Goal: Task Accomplishment & Management: Complete application form

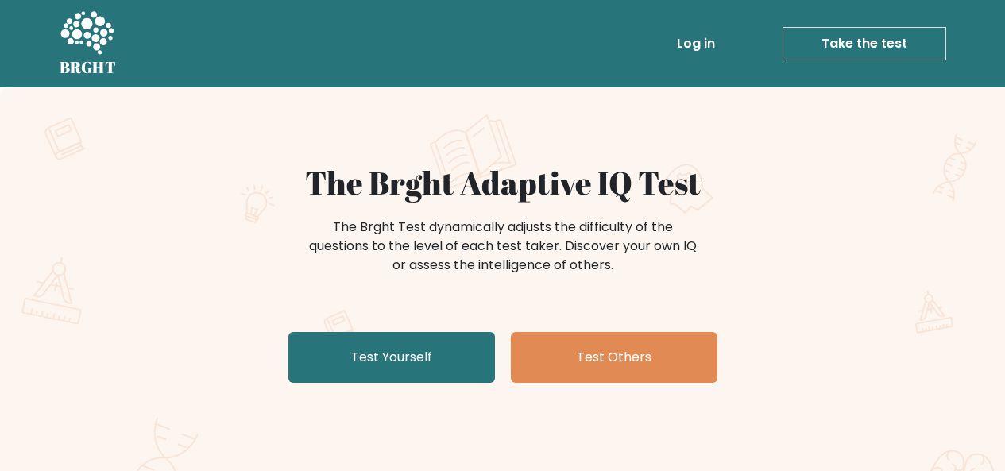
scroll to position [159, 0]
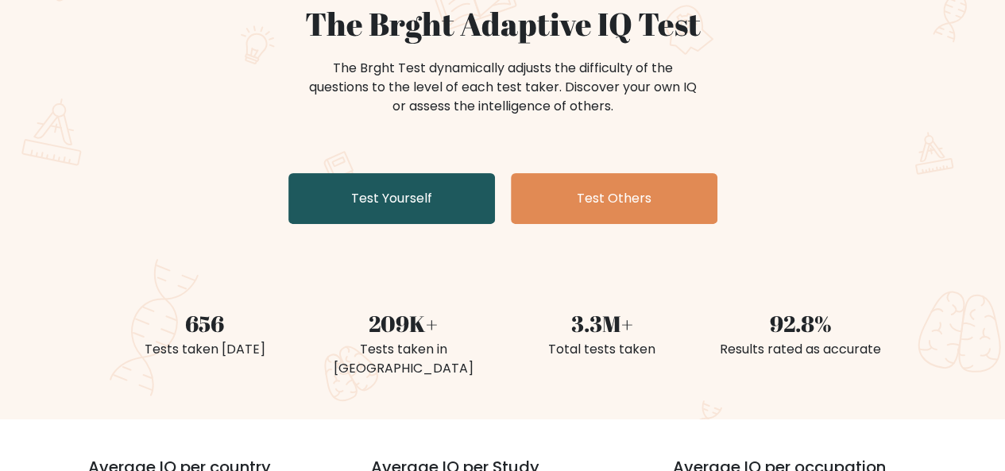
click at [445, 215] on link "Test Yourself" at bounding box center [391, 198] width 207 height 51
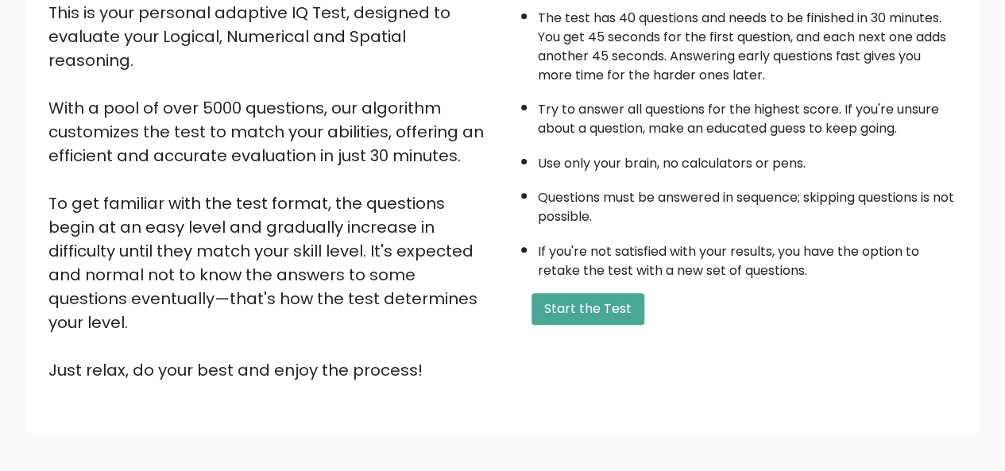
scroll to position [256, 0]
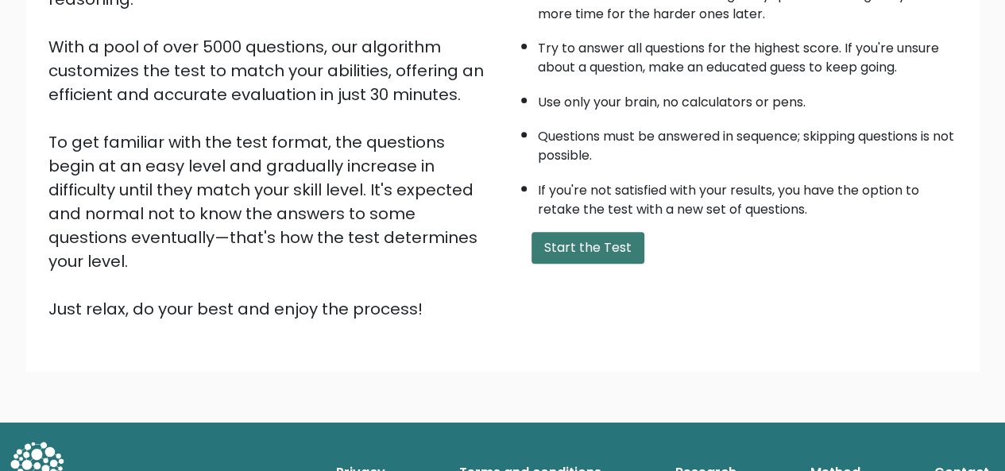
click at [604, 239] on button "Start the Test" at bounding box center [587, 248] width 113 height 32
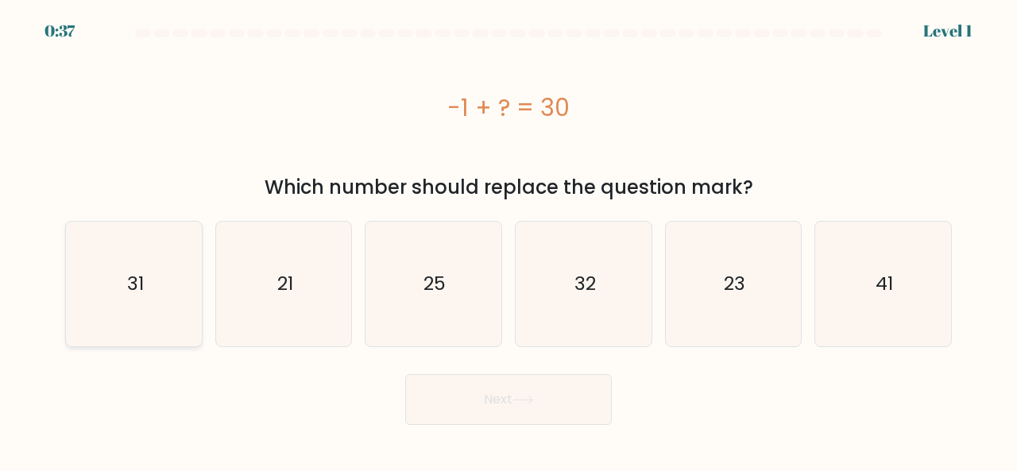
click at [182, 295] on icon "31" at bounding box center [133, 284] width 125 height 125
click at [508, 240] on input "a. 31" at bounding box center [508, 238] width 1 height 4
radio input "true"
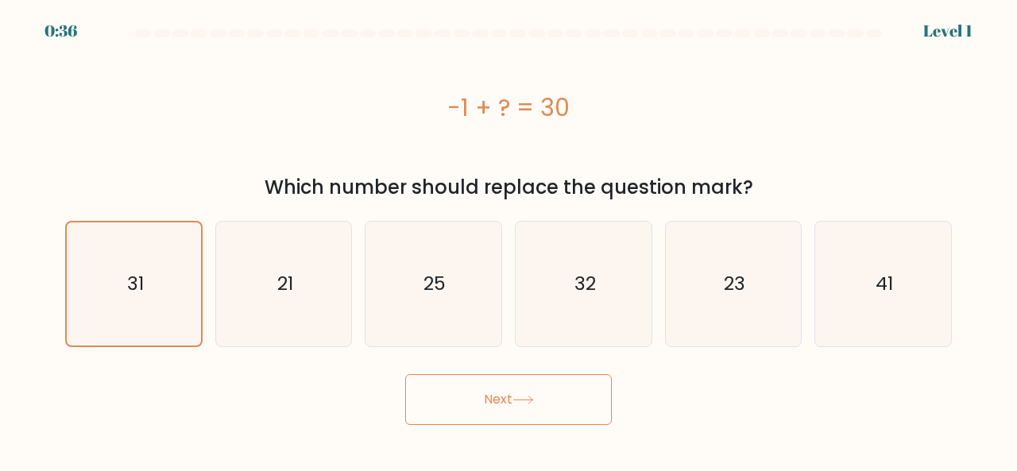
click at [529, 388] on button "Next" at bounding box center [508, 399] width 207 height 51
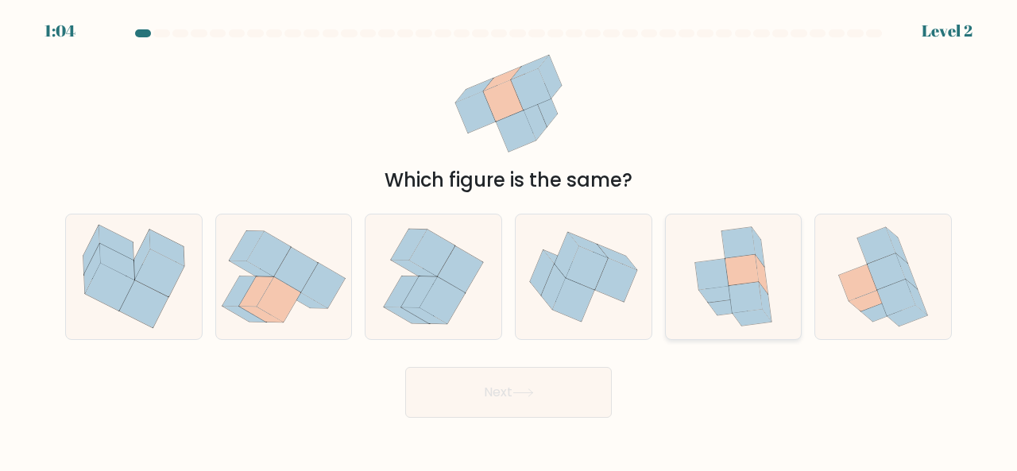
click at [759, 281] on icon at bounding box center [761, 274] width 13 height 39
click at [509, 240] on input "e." at bounding box center [508, 238] width 1 height 4
radio input "true"
click at [523, 398] on button "Next" at bounding box center [508, 392] width 207 height 51
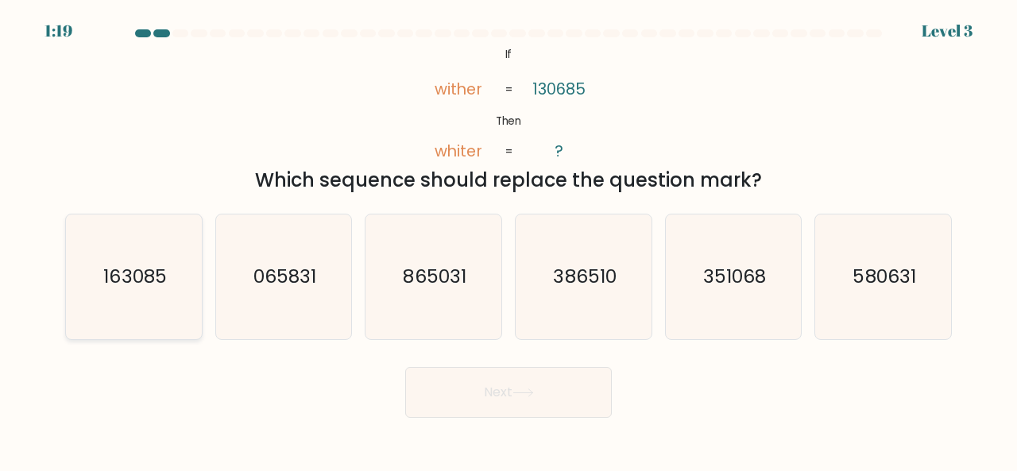
click at [142, 303] on icon "163085" at bounding box center [133, 276] width 125 height 125
click at [508, 240] on input "a. 163085" at bounding box center [508, 238] width 1 height 4
radio input "true"
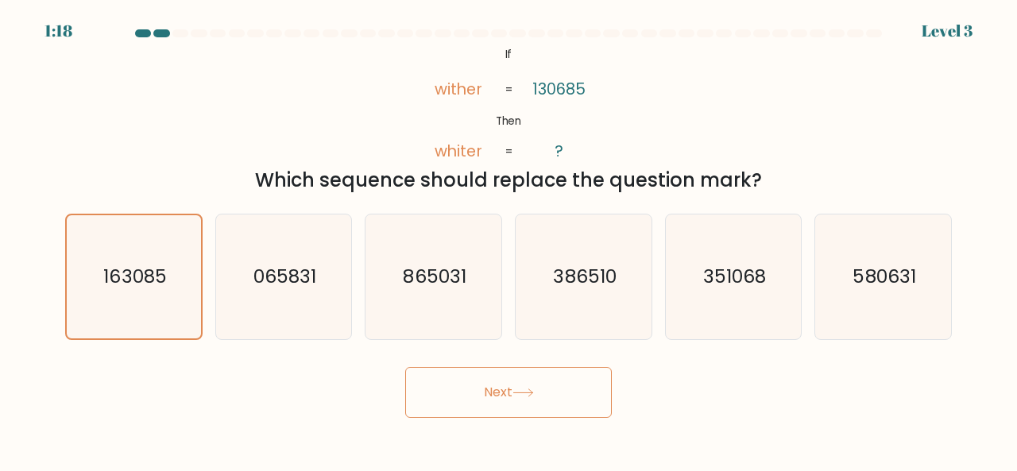
click at [490, 380] on button "Next" at bounding box center [508, 392] width 207 height 51
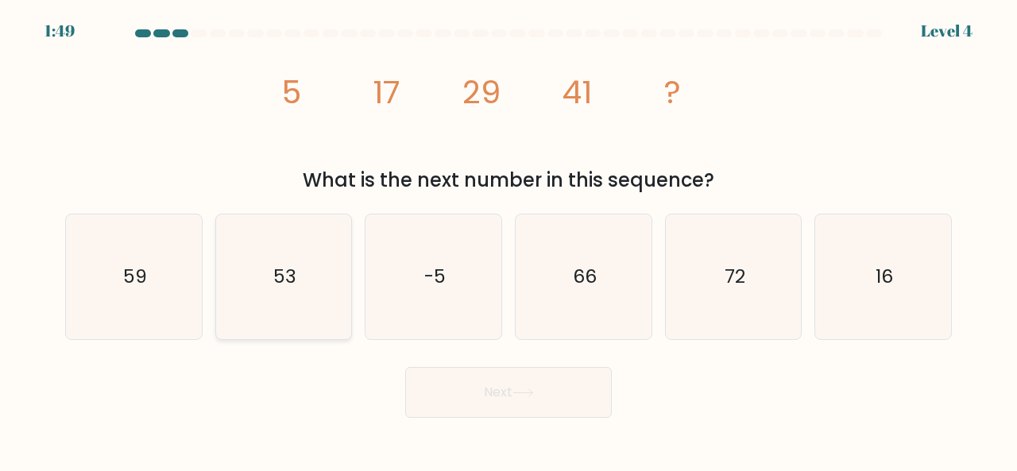
click at [295, 276] on text "53" at bounding box center [284, 276] width 23 height 26
click at [508, 240] on input "b. 53" at bounding box center [508, 238] width 1 height 4
radio input "true"
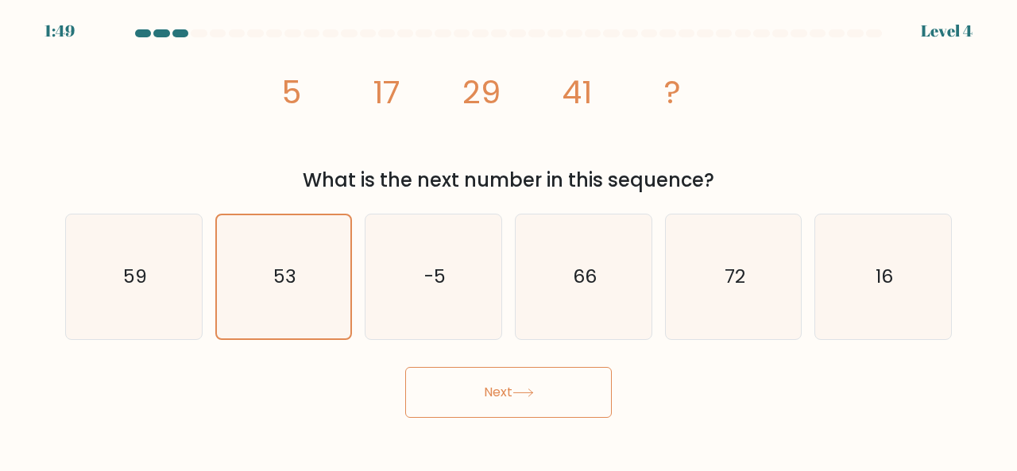
click at [515, 404] on button "Next" at bounding box center [508, 392] width 207 height 51
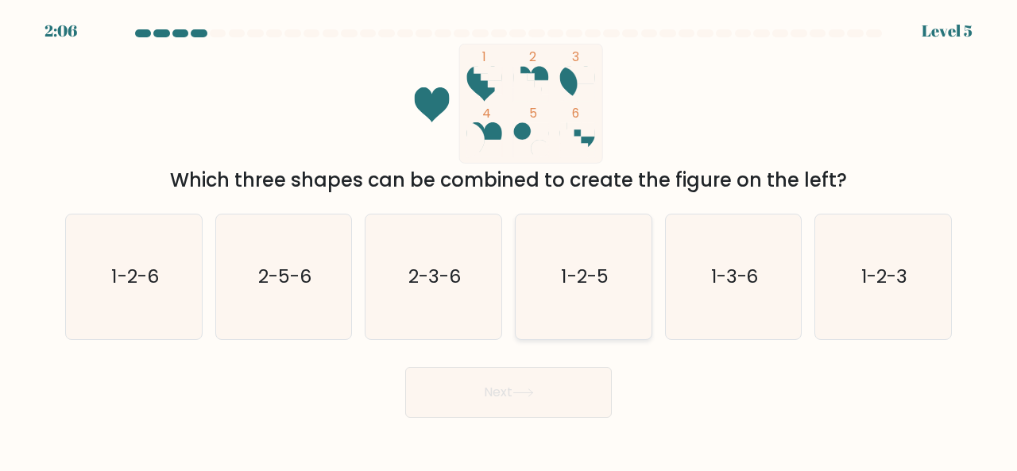
drag, startPoint x: 581, startPoint y: 266, endPoint x: 564, endPoint y: 313, distance: 49.7
click at [581, 265] on text "1-2-5" at bounding box center [584, 276] width 47 height 26
click at [509, 240] on input "d. 1-2-5" at bounding box center [508, 238] width 1 height 4
radio input "true"
click at [532, 397] on button "Next" at bounding box center [508, 392] width 207 height 51
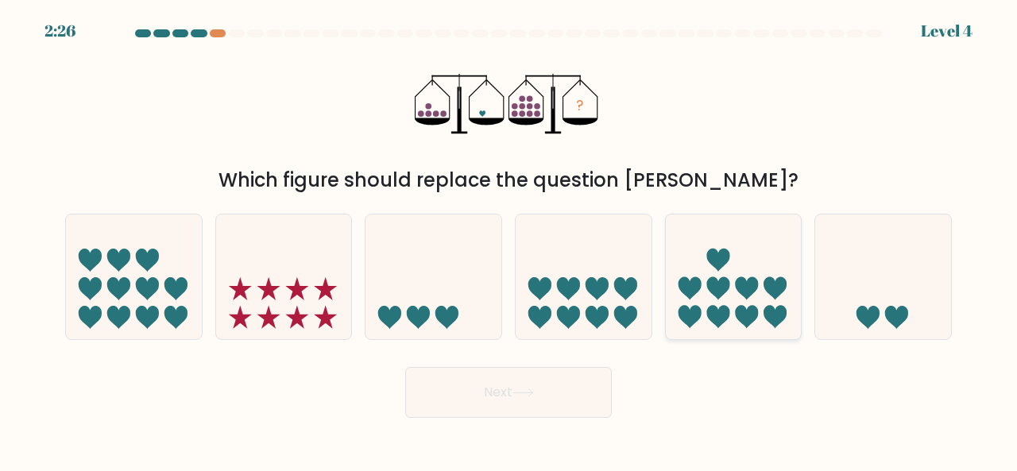
click at [720, 313] on icon at bounding box center [717, 317] width 23 height 23
click at [509, 240] on input "e." at bounding box center [508, 238] width 1 height 4
radio input "true"
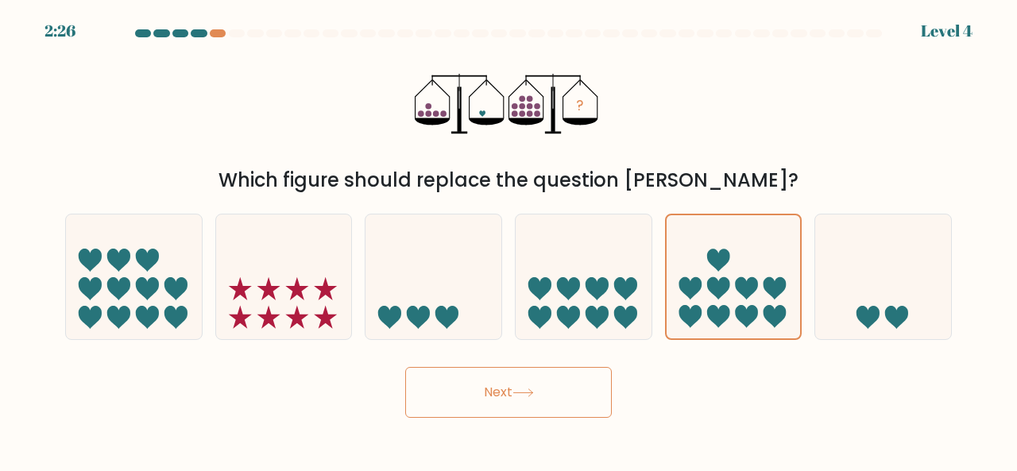
click at [581, 388] on button "Next" at bounding box center [508, 392] width 207 height 51
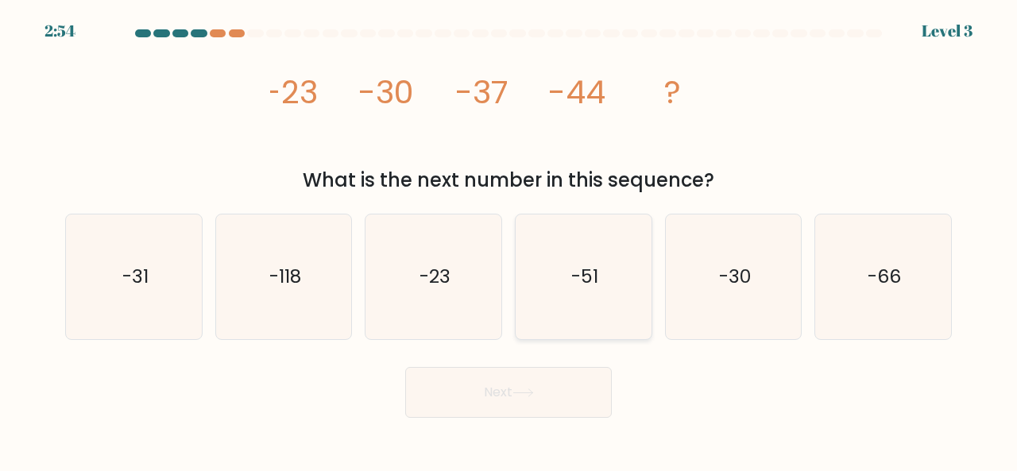
click at [626, 299] on icon "-51" at bounding box center [583, 276] width 125 height 125
click at [509, 240] on input "d. -51" at bounding box center [508, 238] width 1 height 4
radio input "true"
click at [542, 416] on button "Next" at bounding box center [508, 392] width 207 height 51
click at [548, 400] on button "Next" at bounding box center [508, 392] width 207 height 51
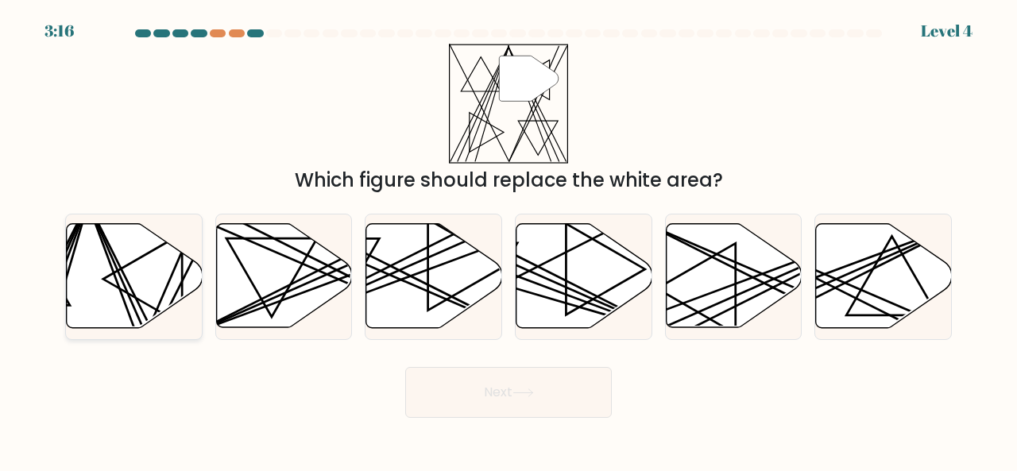
click at [147, 309] on icon at bounding box center [135, 276] width 136 height 104
click at [508, 240] on input "a." at bounding box center [508, 238] width 1 height 4
radio input "true"
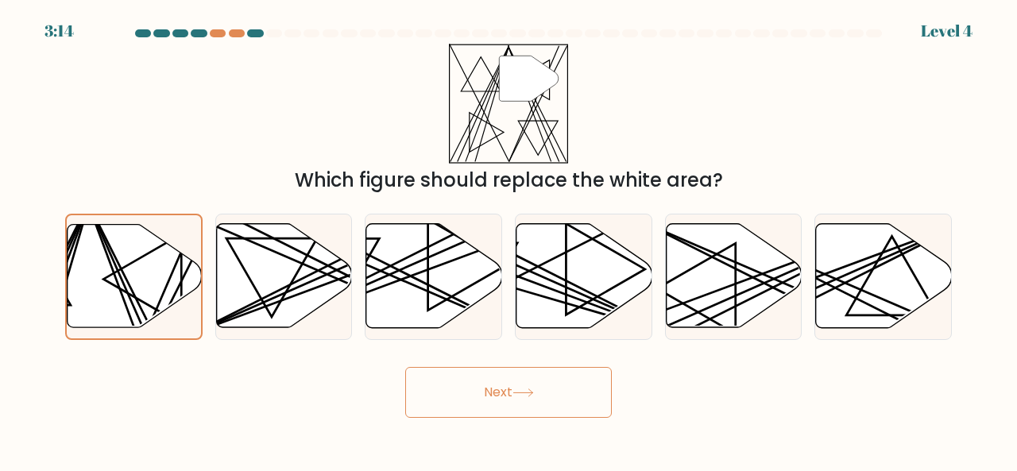
click at [473, 392] on button "Next" at bounding box center [508, 392] width 207 height 51
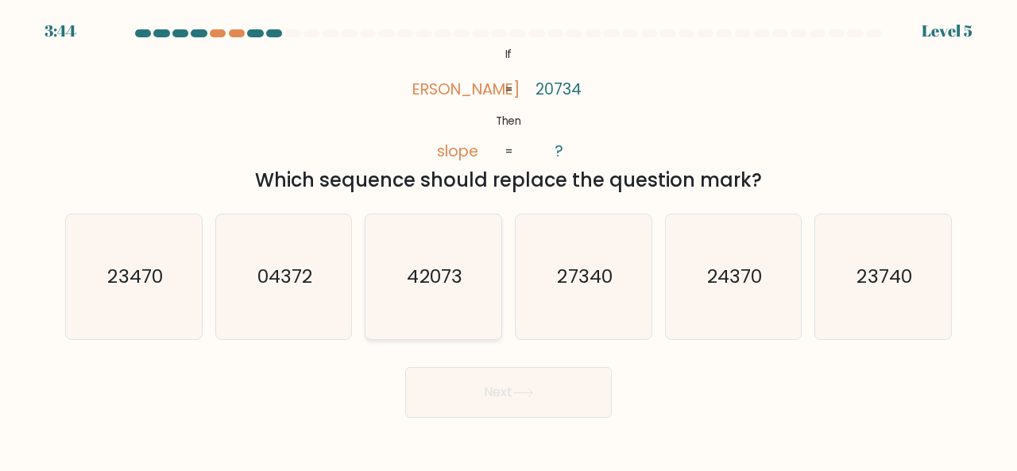
click at [374, 297] on icon "42073" at bounding box center [433, 276] width 125 height 125
click at [508, 240] on input "c. 42073" at bounding box center [508, 238] width 1 height 4
radio input "true"
click at [531, 373] on button "Next" at bounding box center [508, 392] width 207 height 51
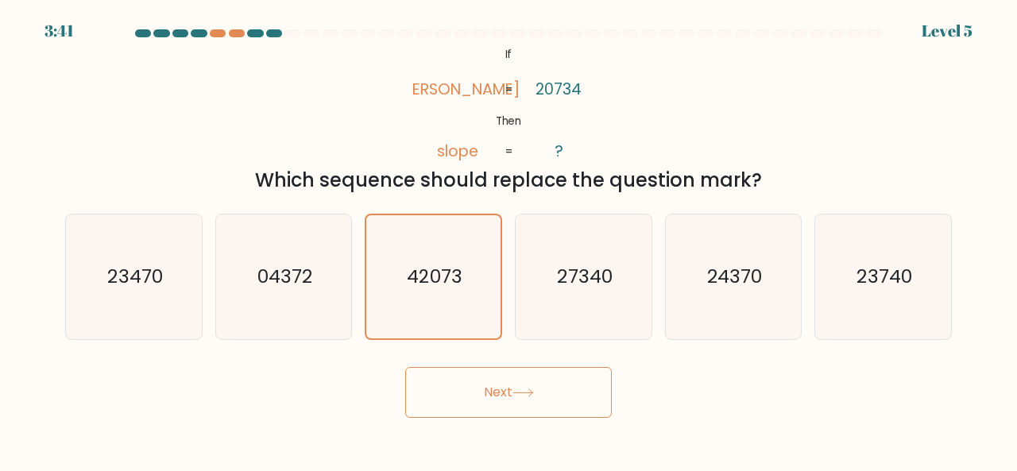
click at [531, 386] on button "Next" at bounding box center [508, 392] width 207 height 51
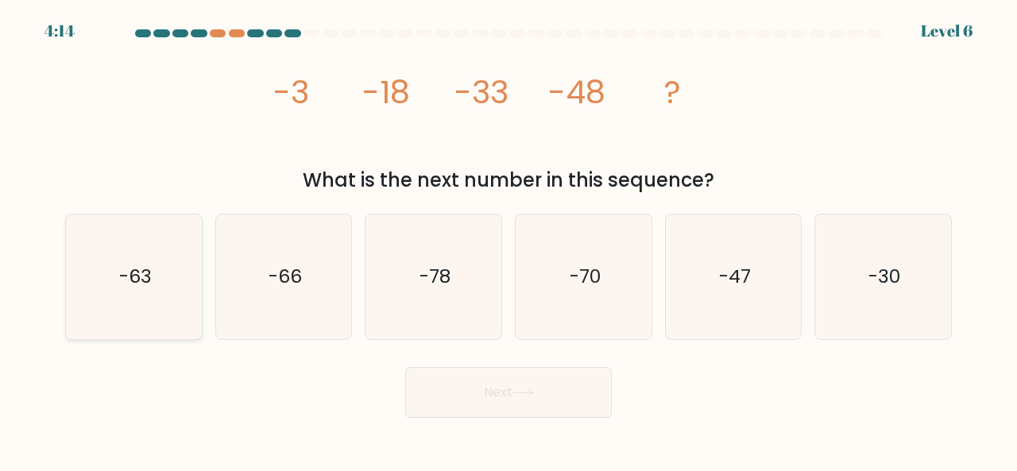
click at [170, 284] on icon "-63" at bounding box center [133, 276] width 125 height 125
click at [508, 240] on input "a. -63" at bounding box center [508, 238] width 1 height 4
radio input "true"
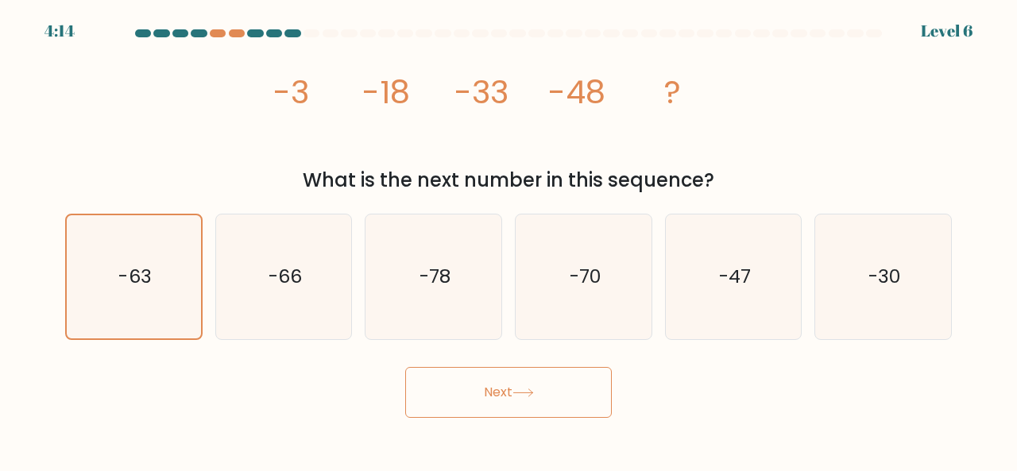
click at [494, 384] on button "Next" at bounding box center [508, 392] width 207 height 51
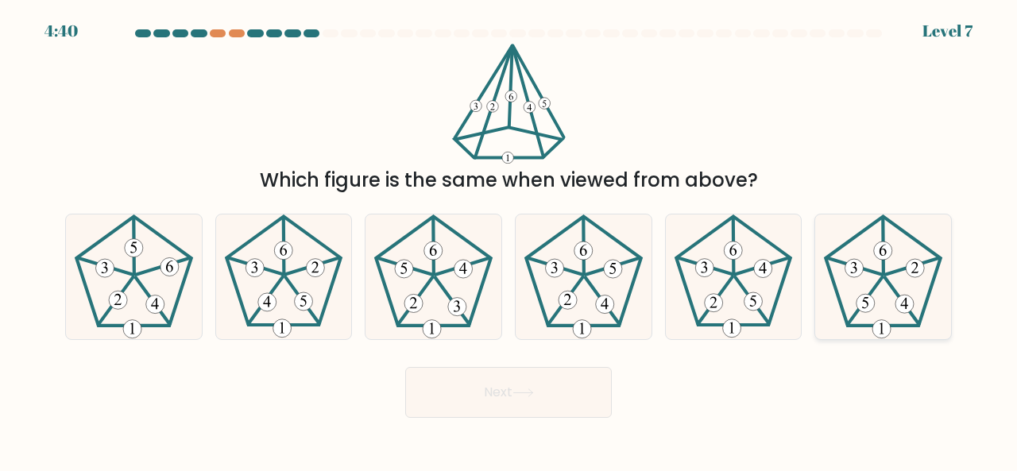
click at [878, 326] on 513 at bounding box center [881, 328] width 18 height 18
click at [509, 240] on input "f." at bounding box center [508, 238] width 1 height 4
radio input "true"
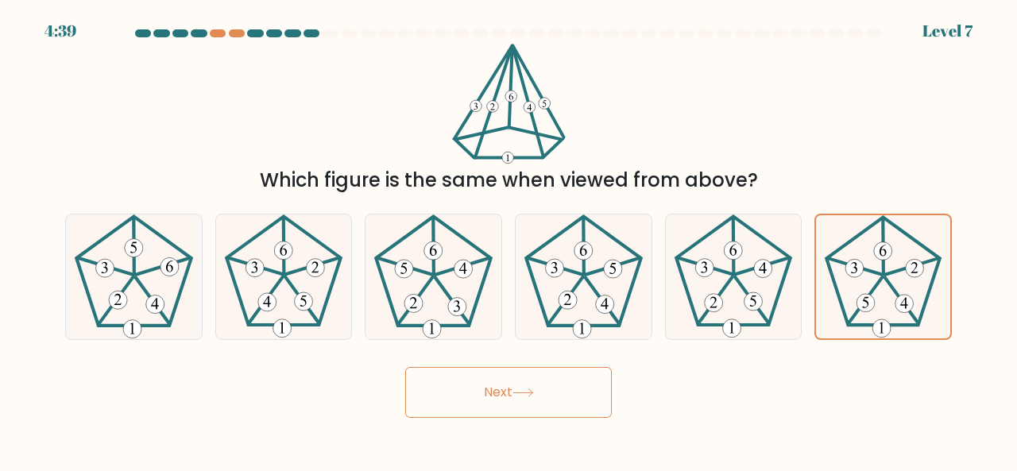
click at [610, 388] on button "Next" at bounding box center [508, 392] width 207 height 51
click at [549, 398] on button "Next" at bounding box center [508, 392] width 207 height 51
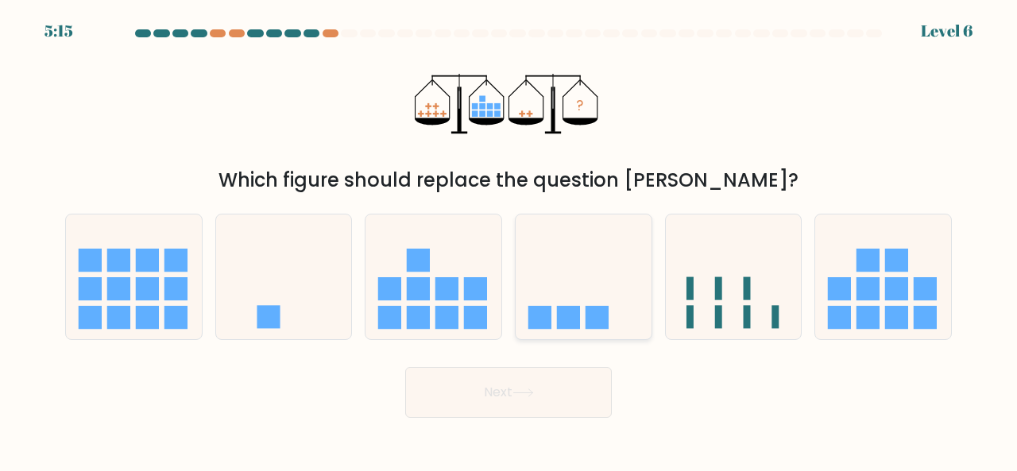
click at [562, 326] on rect at bounding box center [568, 317] width 23 height 23
click at [509, 240] on input "d." at bounding box center [508, 238] width 1 height 4
radio input "true"
click at [544, 406] on button "Next" at bounding box center [508, 392] width 207 height 51
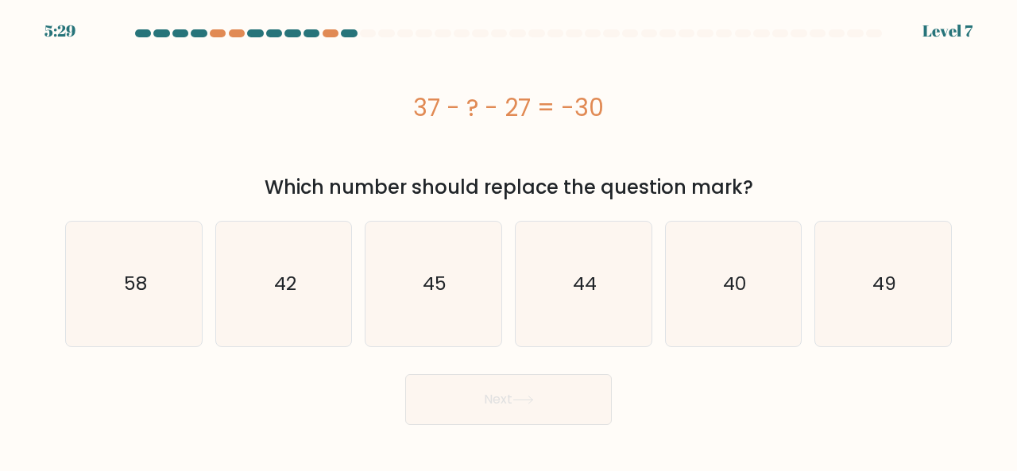
click at [388, 60] on div "37 - ? - 27 = -30" at bounding box center [508, 107] width 886 height 127
click at [631, 175] on div "Which number should replace the question mark?" at bounding box center [508, 187] width 867 height 29
click at [146, 299] on icon "58" at bounding box center [133, 284] width 125 height 125
click at [508, 240] on input "a. 58" at bounding box center [508, 238] width 1 height 4
radio input "true"
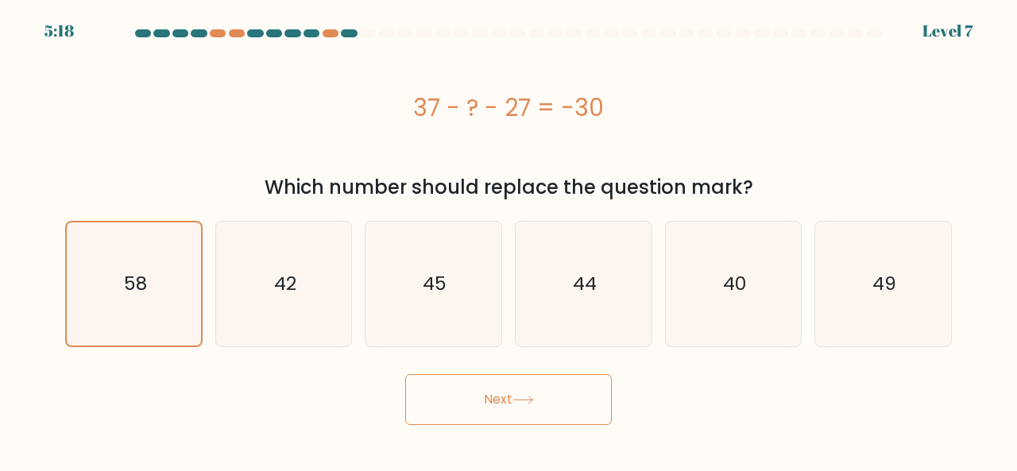
click at [472, 425] on body "5:18 Level 7 a." at bounding box center [508, 235] width 1017 height 471
click at [480, 410] on button "Next" at bounding box center [508, 399] width 207 height 51
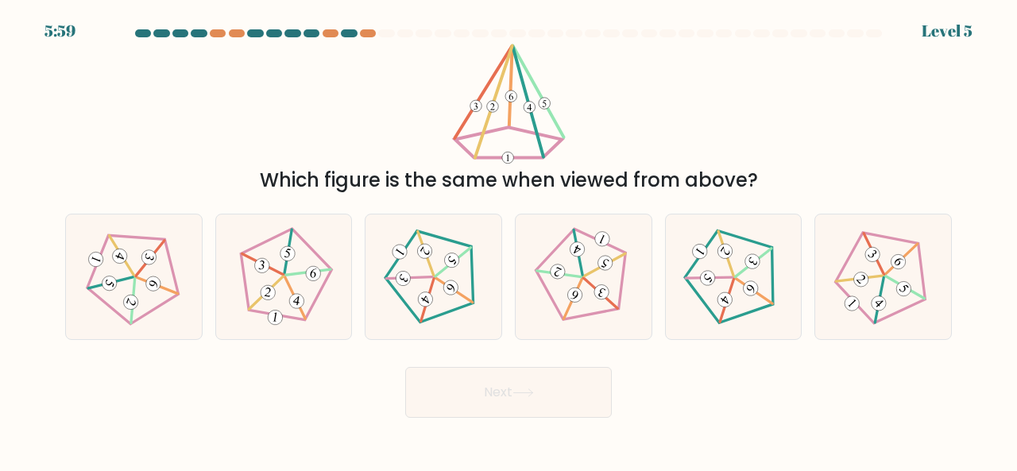
click at [497, 425] on body "5:59 Level 5" at bounding box center [508, 235] width 1017 height 471
click at [569, 290] on icon at bounding box center [583, 275] width 99 height 99
click at [509, 240] on input "d." at bounding box center [508, 238] width 1 height 4
radio input "true"
click at [543, 392] on button "Next" at bounding box center [508, 392] width 207 height 51
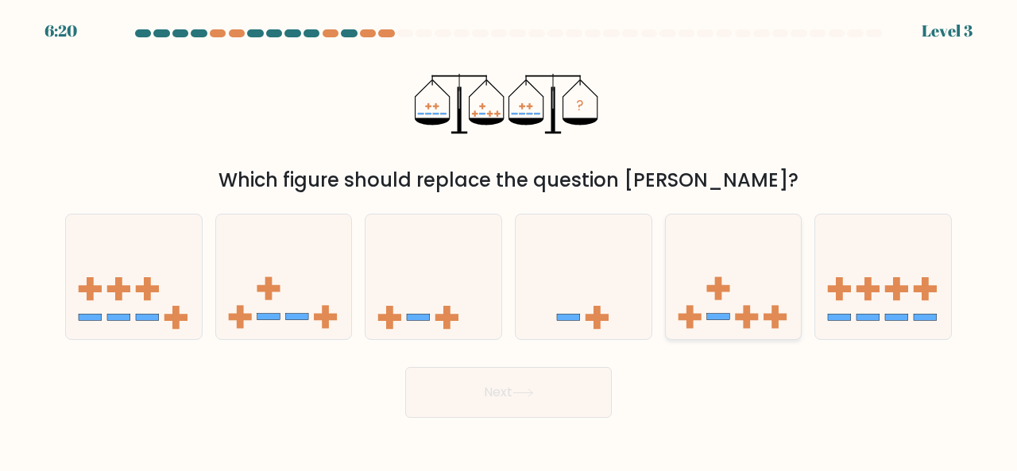
click at [713, 295] on icon at bounding box center [734, 276] width 136 height 112
click at [509, 240] on input "e." at bounding box center [508, 238] width 1 height 4
radio input "true"
click at [558, 380] on button "Next" at bounding box center [508, 392] width 207 height 51
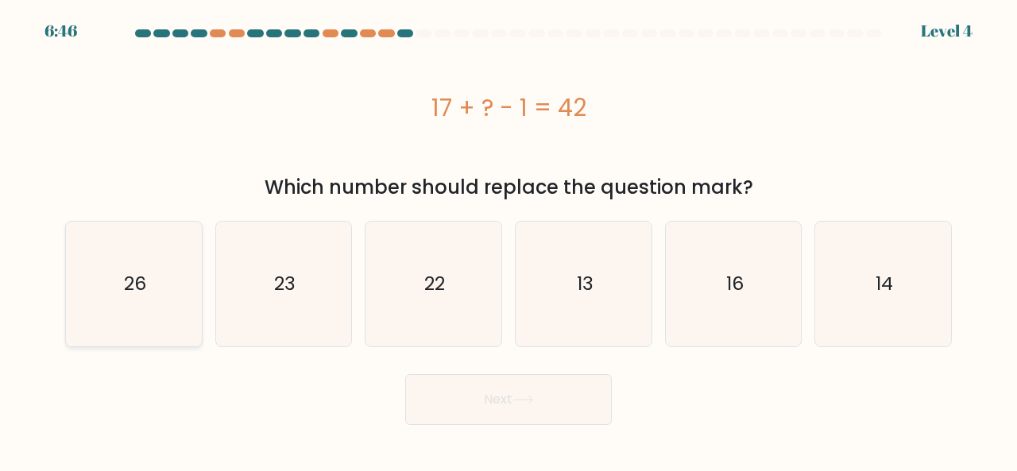
click at [183, 273] on icon "26" at bounding box center [133, 284] width 125 height 125
click at [508, 240] on input "a. 26" at bounding box center [508, 238] width 1 height 4
radio input "true"
click at [551, 411] on button "Next" at bounding box center [508, 399] width 207 height 51
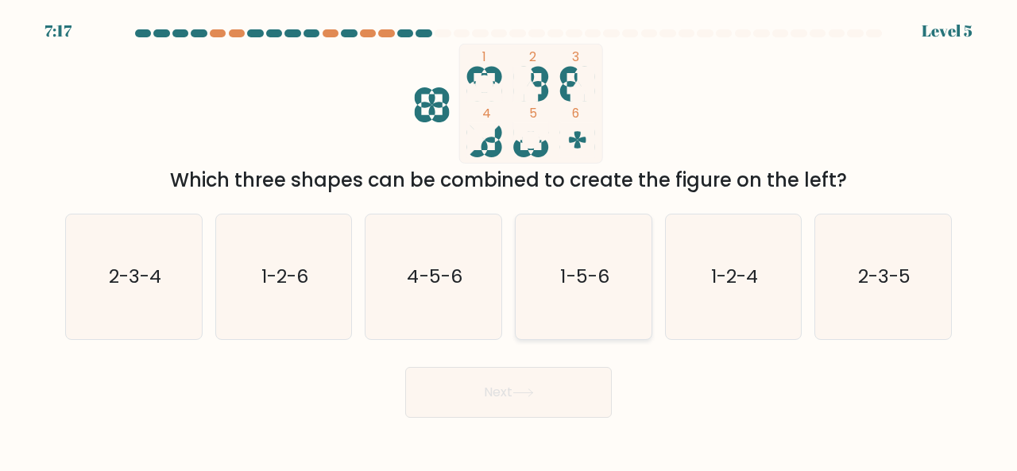
click at [629, 293] on icon "1-5-6" at bounding box center [583, 276] width 125 height 125
click at [509, 240] on input "d. 1-5-6" at bounding box center [508, 238] width 1 height 4
radio input "true"
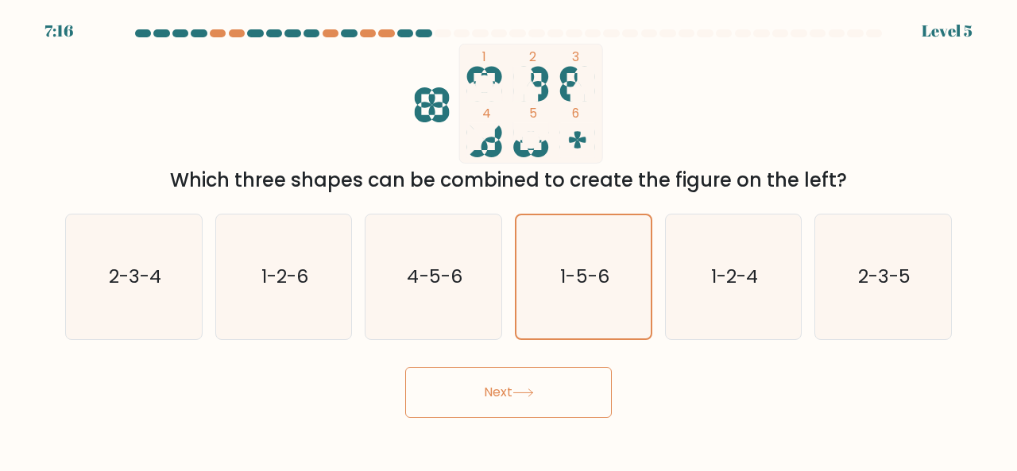
click at [580, 380] on button "Next" at bounding box center [508, 392] width 207 height 51
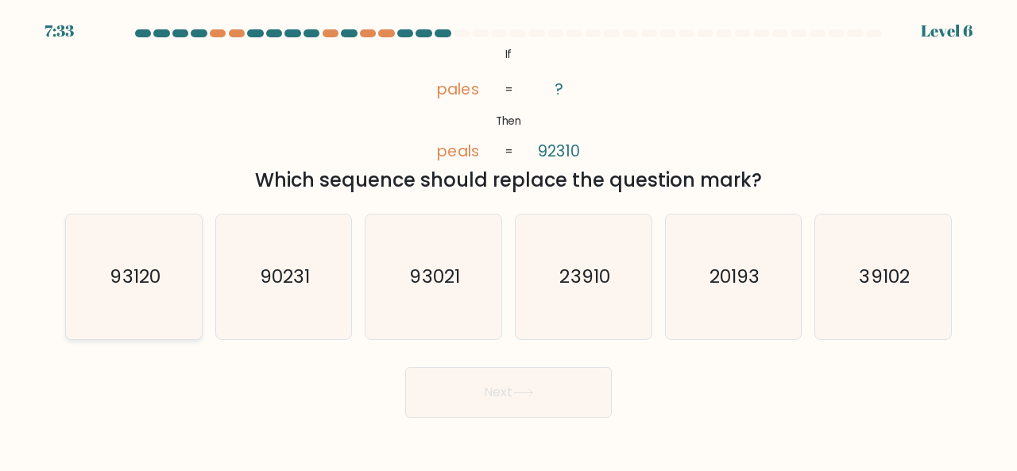
click at [151, 282] on text "93120" at bounding box center [135, 276] width 50 height 26
click at [508, 240] on input "a. 93120" at bounding box center [508, 238] width 1 height 4
radio input "true"
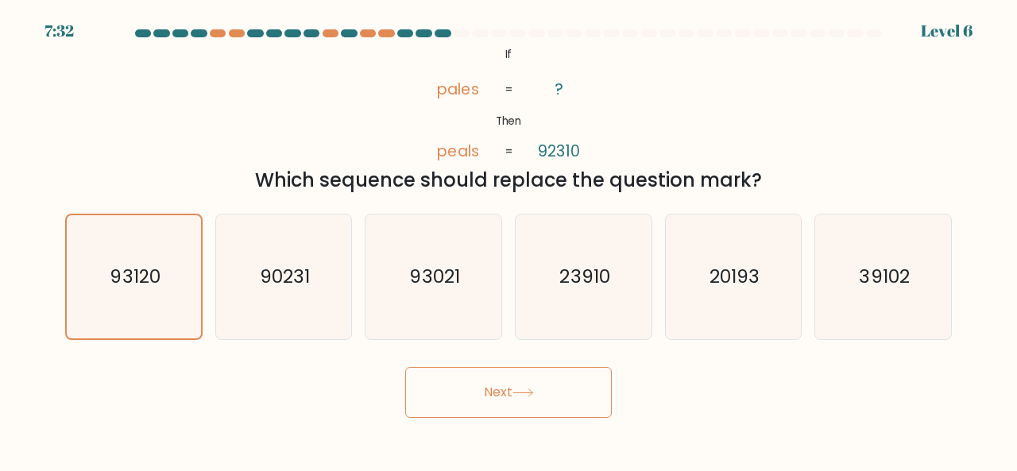
click at [526, 382] on button "Next" at bounding box center [508, 392] width 207 height 51
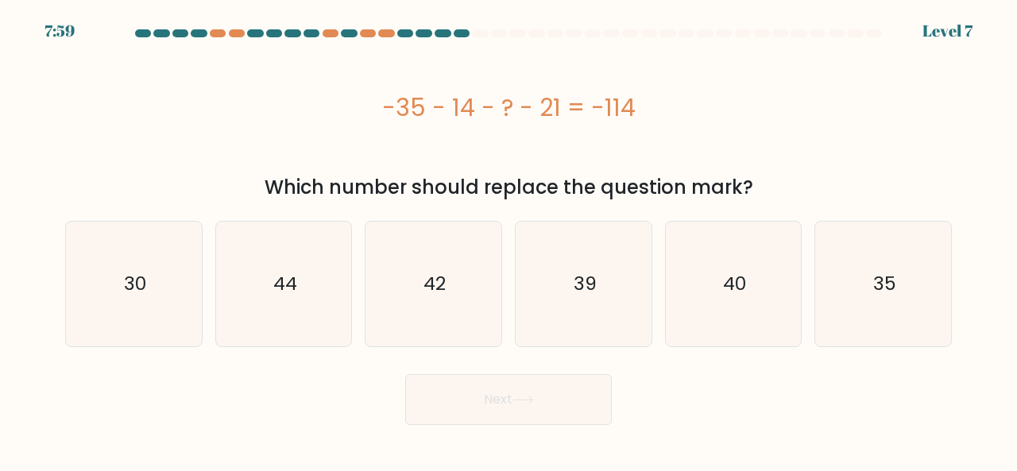
click at [592, 169] on div "-35 - 14 - ? - 21 = -114" at bounding box center [508, 107] width 886 height 127
click at [347, 307] on div "44" at bounding box center [283, 284] width 137 height 126
click at [508, 240] on input "b. 44" at bounding box center [508, 238] width 1 height 4
radio input "true"
click at [549, 420] on button "Next" at bounding box center [508, 399] width 207 height 51
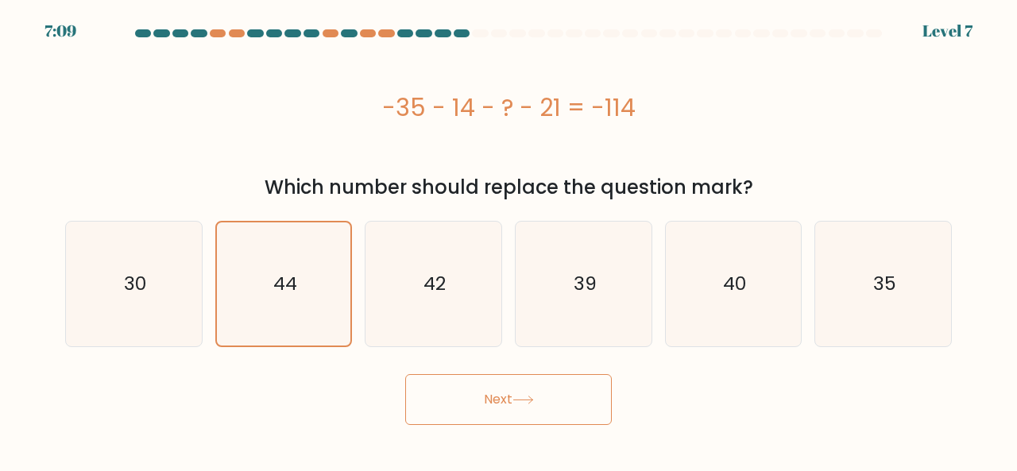
click at [541, 411] on button "Next" at bounding box center [508, 399] width 207 height 51
click at [521, 396] on icon at bounding box center [522, 400] width 21 height 9
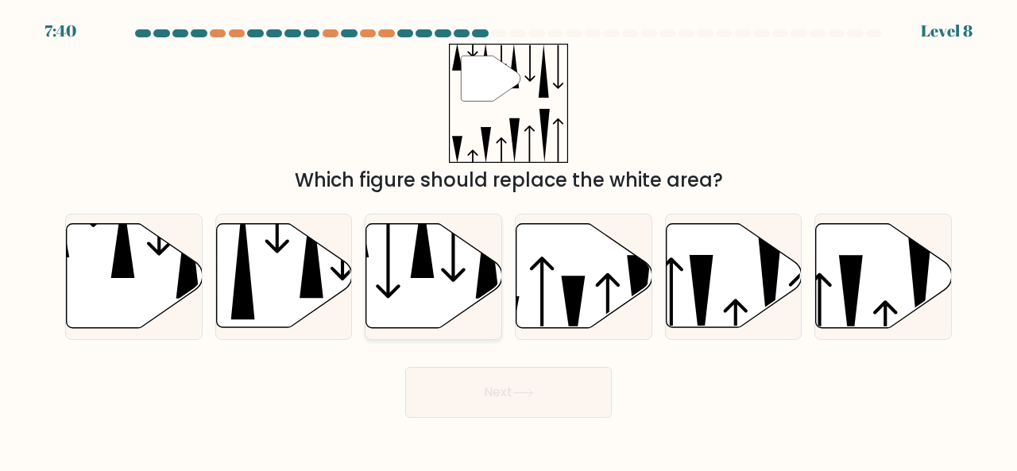
click at [408, 296] on icon at bounding box center [434, 276] width 136 height 104
click at [508, 240] on input "c." at bounding box center [508, 238] width 1 height 4
radio input "true"
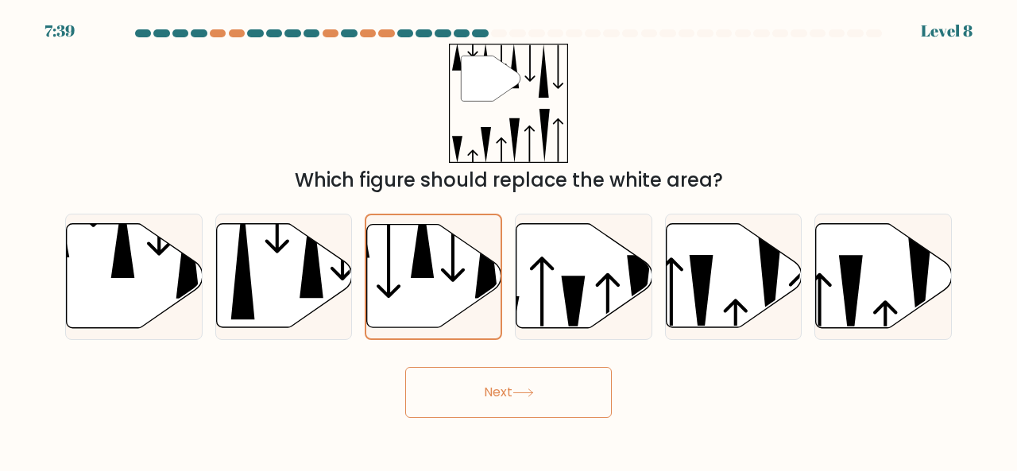
click at [464, 383] on button "Next" at bounding box center [508, 392] width 207 height 51
click at [483, 398] on button "Next" at bounding box center [508, 392] width 207 height 51
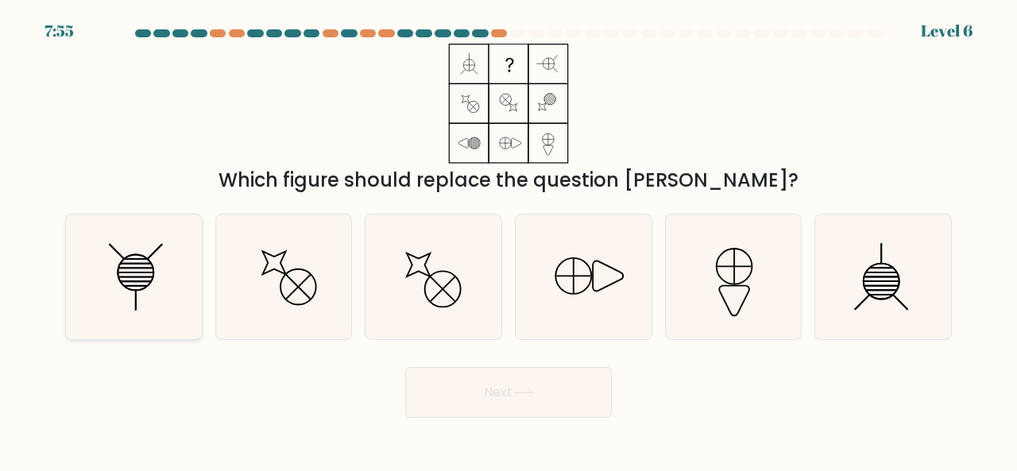
click at [194, 262] on icon at bounding box center [133, 276] width 125 height 125
click at [508, 240] on input "a." at bounding box center [508, 238] width 1 height 4
radio input "true"
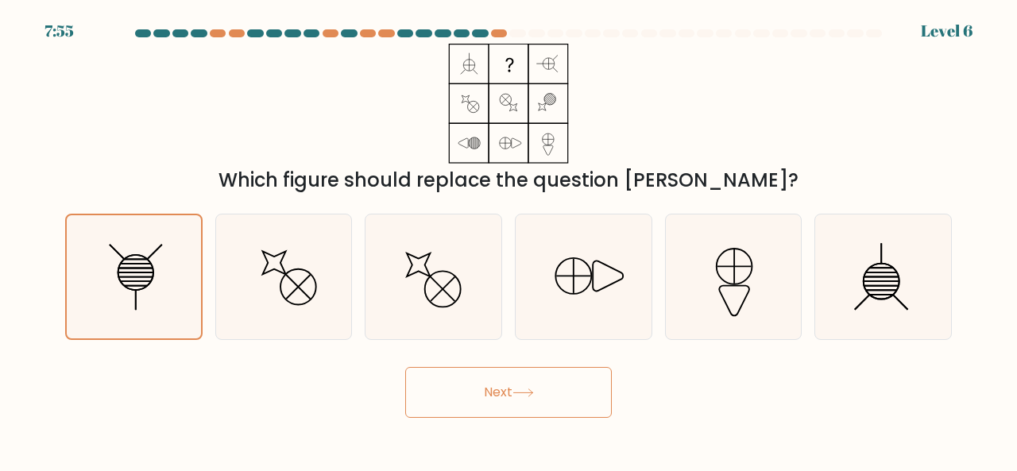
click at [583, 388] on button "Next" at bounding box center [508, 392] width 207 height 51
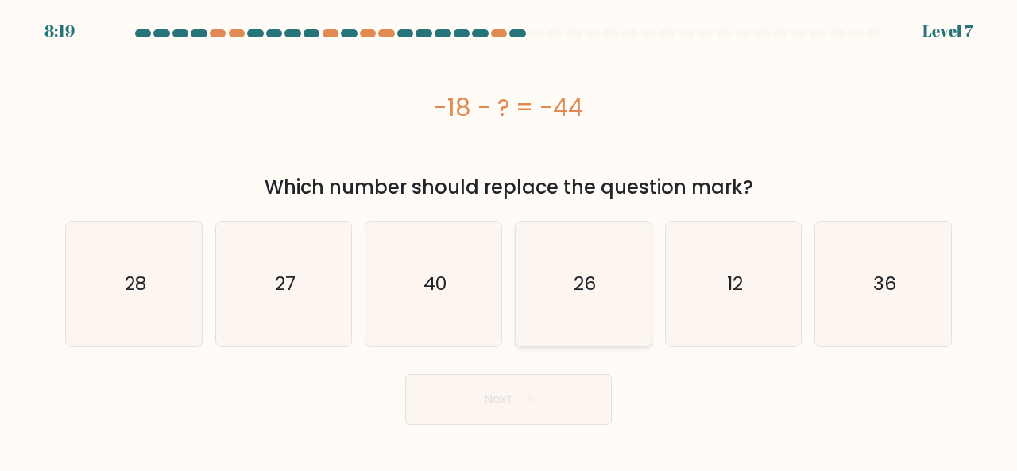
click at [596, 280] on icon "26" at bounding box center [583, 284] width 125 height 125
click at [509, 240] on input "d. 26" at bounding box center [508, 238] width 1 height 4
radio input "true"
click at [537, 405] on button "Next" at bounding box center [508, 399] width 207 height 51
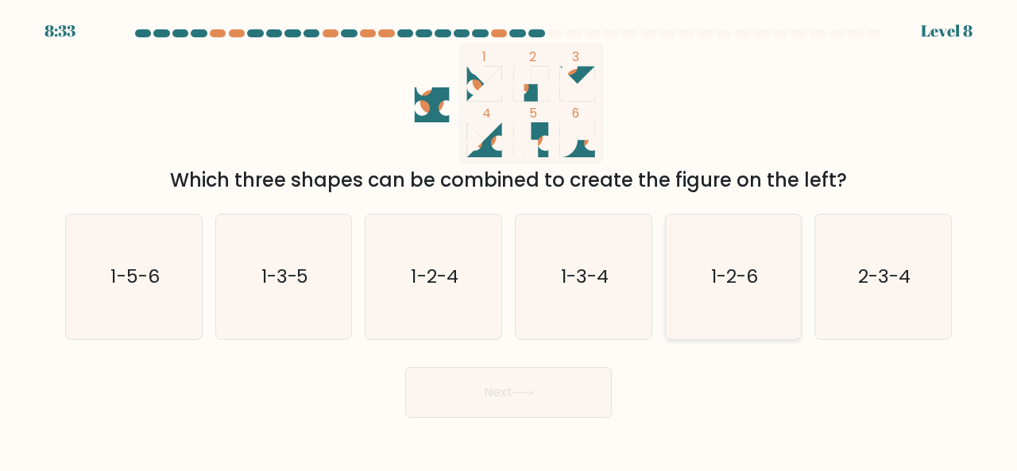
drag, startPoint x: 890, startPoint y: 307, endPoint x: 786, endPoint y: 312, distance: 103.4
click at [886, 303] on icon "2-3-4" at bounding box center [882, 276] width 125 height 125
click at [509, 240] on input "f. 2-3-4" at bounding box center [508, 238] width 1 height 4
radio input "true"
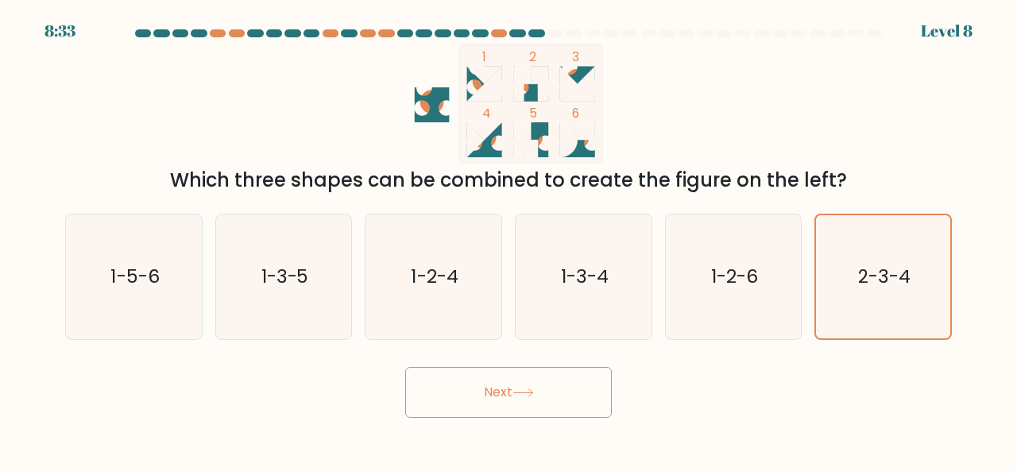
click at [524, 388] on icon at bounding box center [522, 392] width 21 height 9
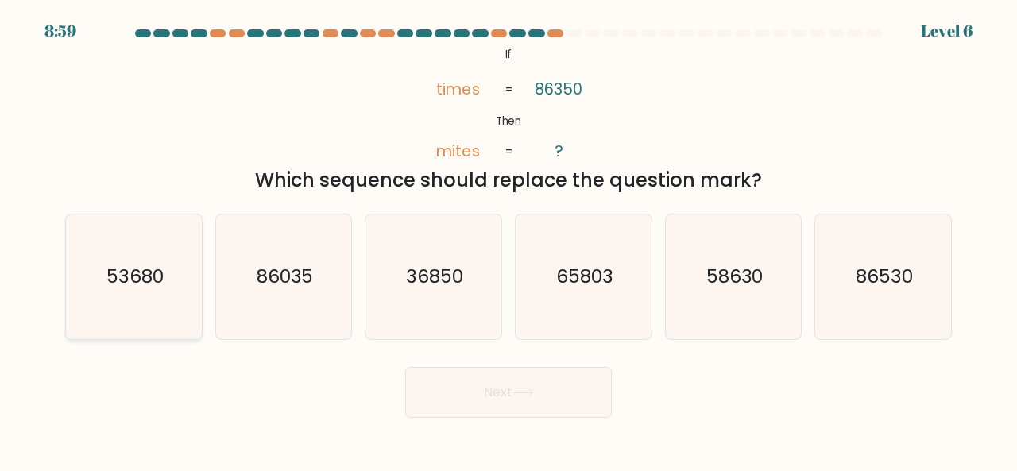
click at [122, 285] on text "53680" at bounding box center [134, 276] width 57 height 26
click at [508, 240] on input "a. 53680" at bounding box center [508, 238] width 1 height 4
radio input "true"
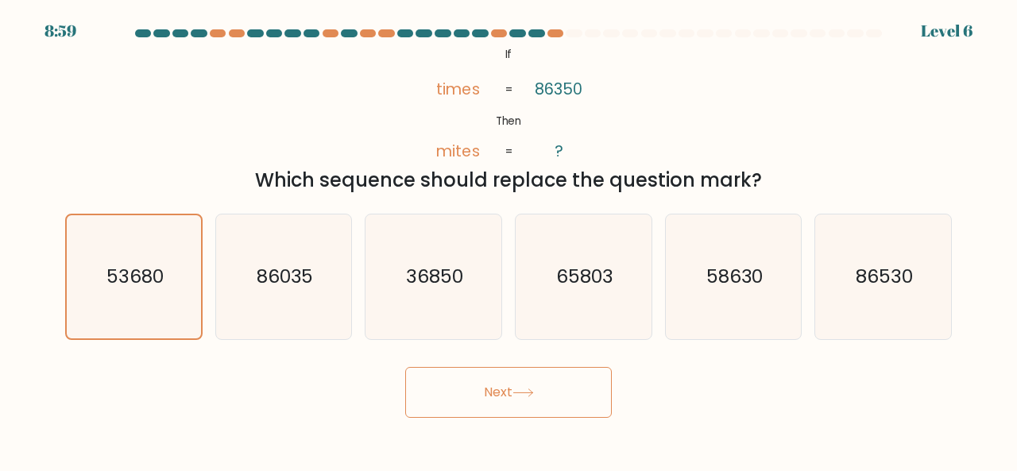
click at [442, 394] on button "Next" at bounding box center [508, 392] width 207 height 51
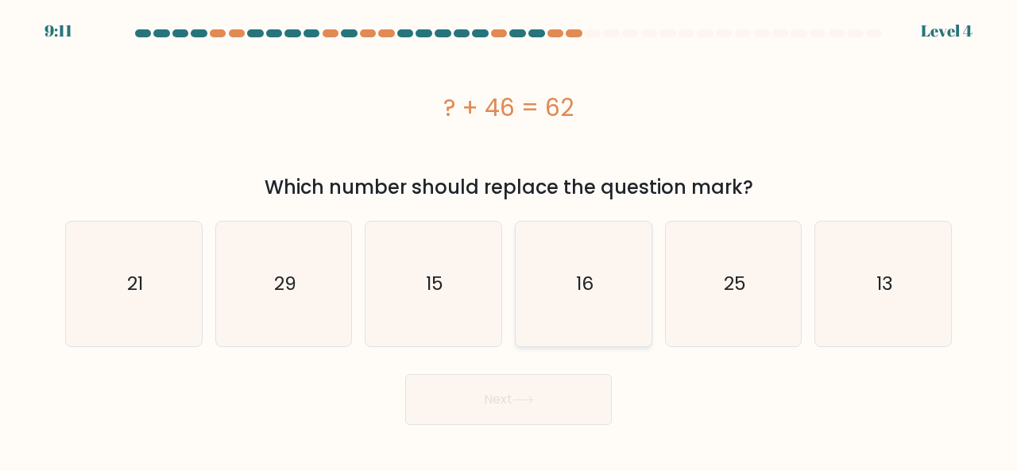
drag, startPoint x: 576, startPoint y: 270, endPoint x: 561, endPoint y: 306, distance: 38.8
click at [576, 270] on icon "16" at bounding box center [583, 284] width 125 height 125
click at [509, 240] on input "d. 16" at bounding box center [508, 238] width 1 height 4
radio input "true"
click at [546, 392] on button "Next" at bounding box center [508, 399] width 207 height 51
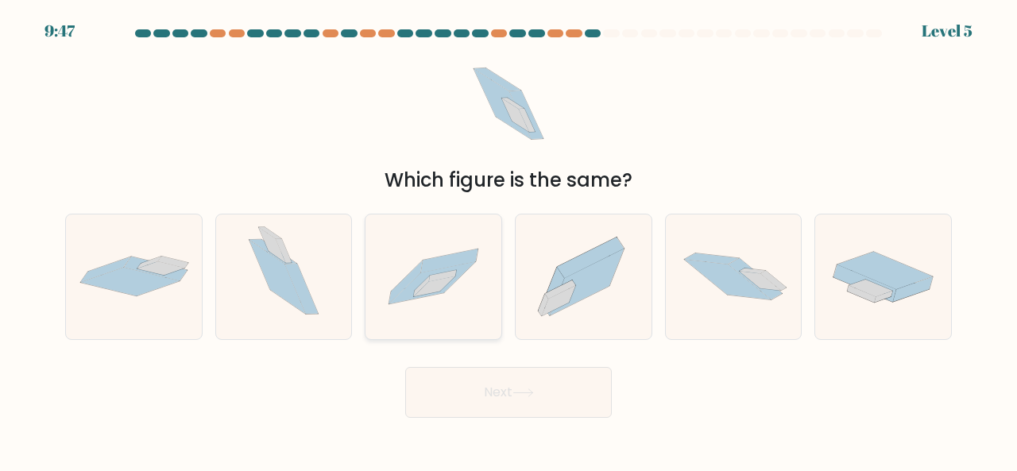
click at [446, 272] on icon at bounding box center [442, 275] width 27 height 11
click at [508, 240] on input "c." at bounding box center [508, 238] width 1 height 4
radio input "true"
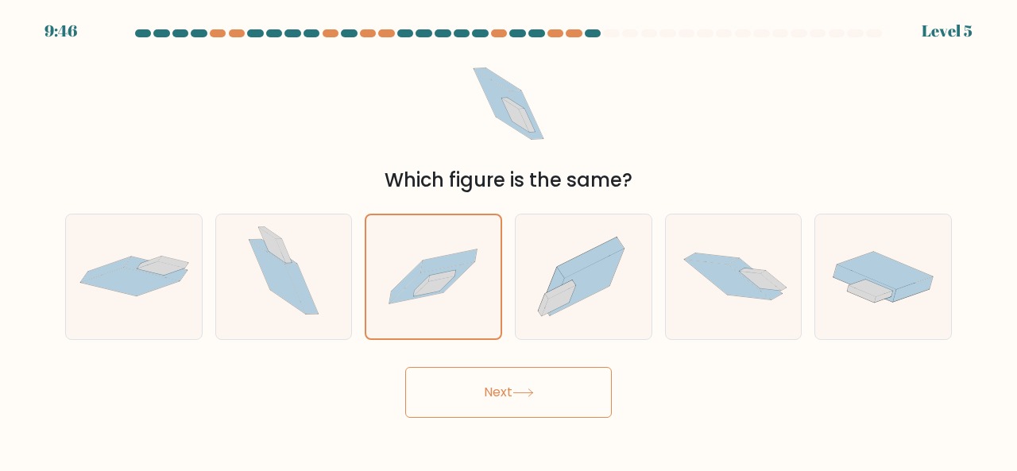
click at [508, 379] on button "Next" at bounding box center [508, 392] width 207 height 51
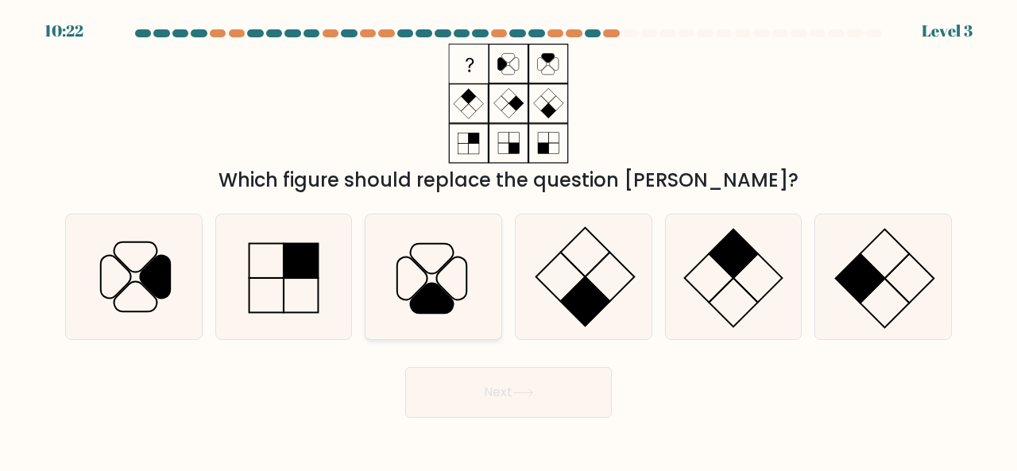
click at [443, 277] on icon at bounding box center [433, 276] width 125 height 125
click at [508, 240] on input "c." at bounding box center [508, 238] width 1 height 4
radio input "true"
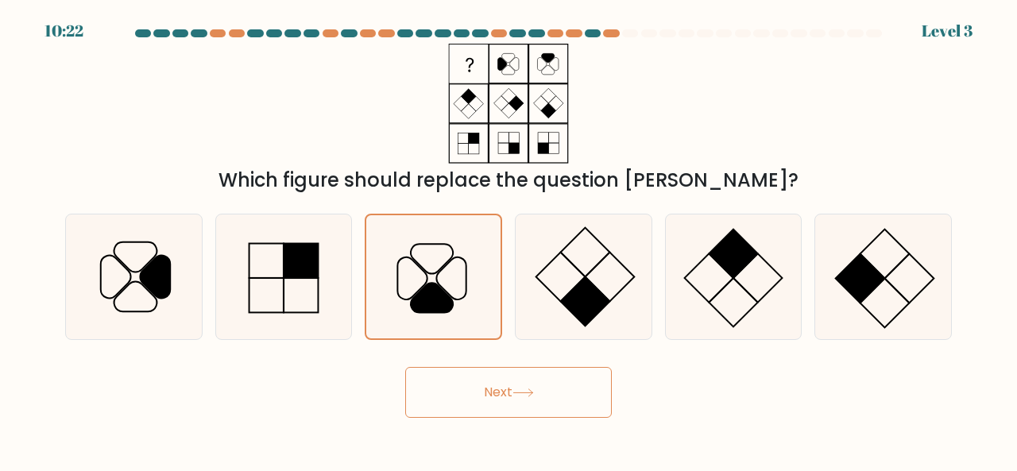
click at [511, 385] on button "Next" at bounding box center [508, 392] width 207 height 51
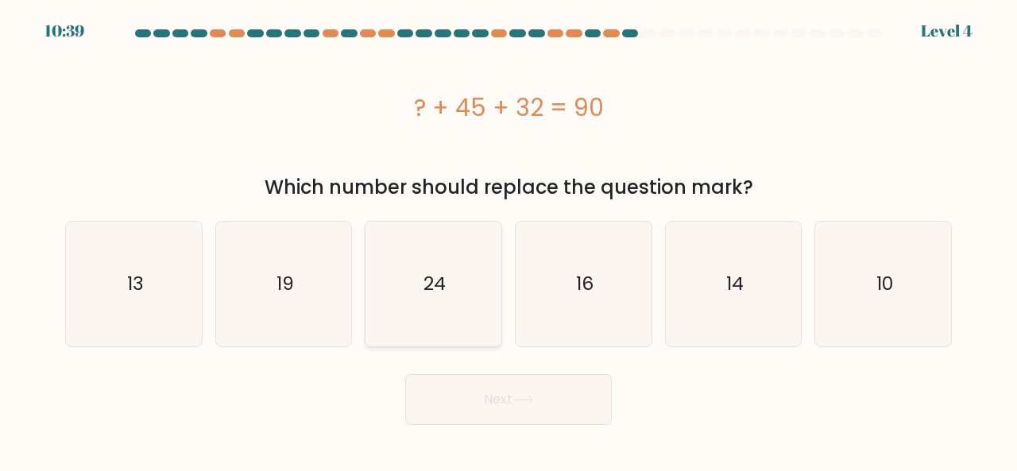
drag, startPoint x: 167, startPoint y: 302, endPoint x: 378, endPoint y: 343, distance: 215.3
click at [168, 302] on icon "13" at bounding box center [133, 284] width 125 height 125
click at [508, 240] on input "a. 13" at bounding box center [508, 238] width 1 height 4
radio input "true"
drag, startPoint x: 465, startPoint y: 390, endPoint x: 466, endPoint y: 382, distance: 8.0
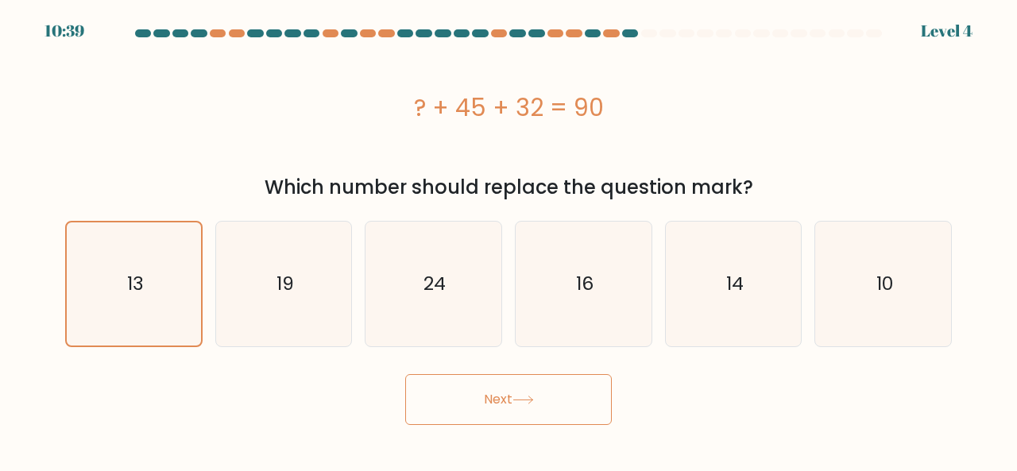
click at [465, 388] on button "Next" at bounding box center [508, 399] width 207 height 51
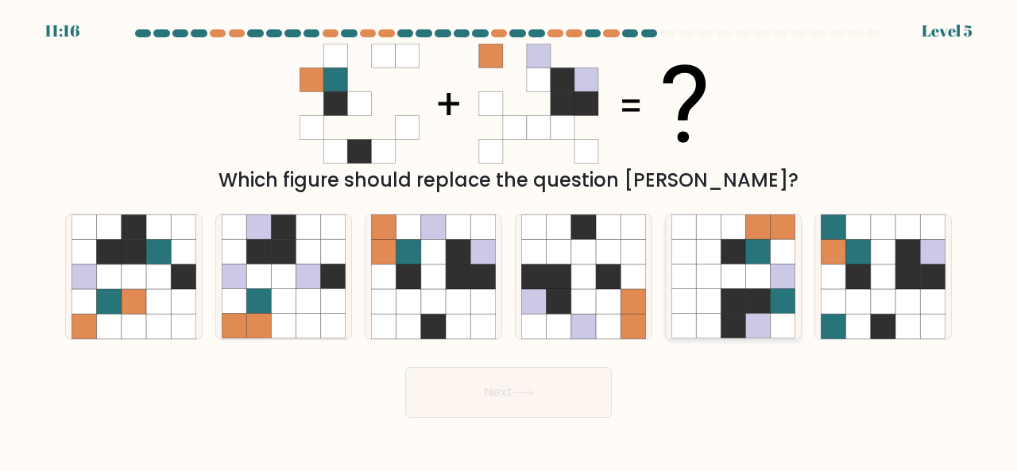
drag, startPoint x: 773, startPoint y: 291, endPoint x: 680, endPoint y: 345, distance: 107.1
click at [772, 291] on icon at bounding box center [782, 301] width 25 height 25
click at [509, 240] on input "e." at bounding box center [508, 238] width 1 height 4
radio input "true"
click at [563, 392] on button "Next" at bounding box center [508, 392] width 207 height 51
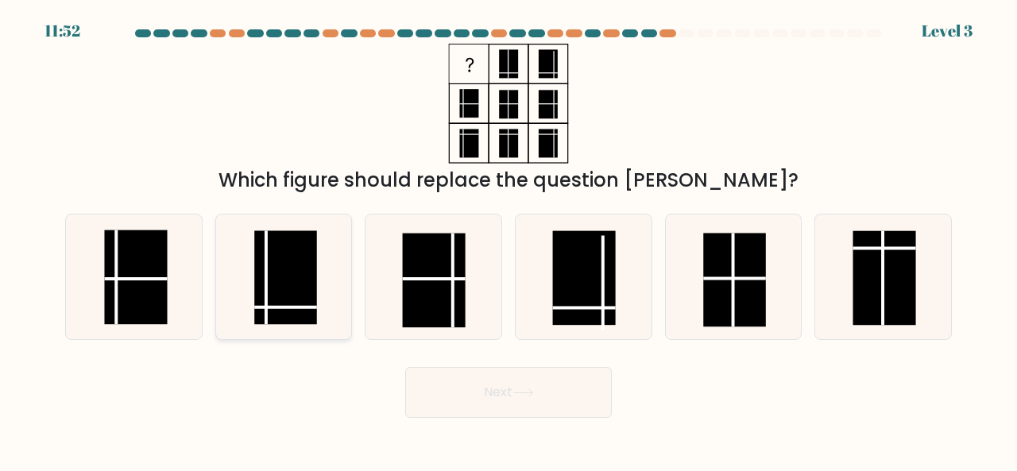
click at [334, 311] on icon at bounding box center [284, 276] width 125 height 125
click at [508, 240] on input "b." at bounding box center [508, 238] width 1 height 4
radio input "true"
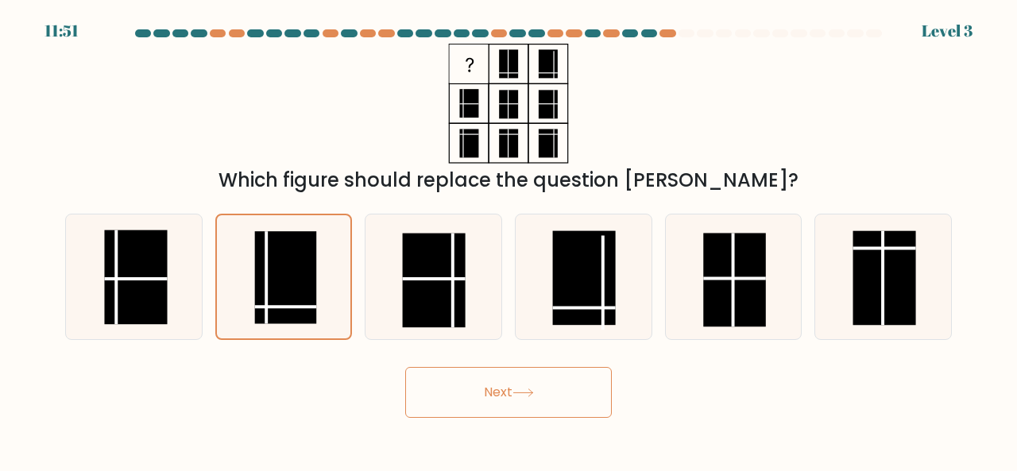
click at [542, 400] on button "Next" at bounding box center [508, 392] width 207 height 51
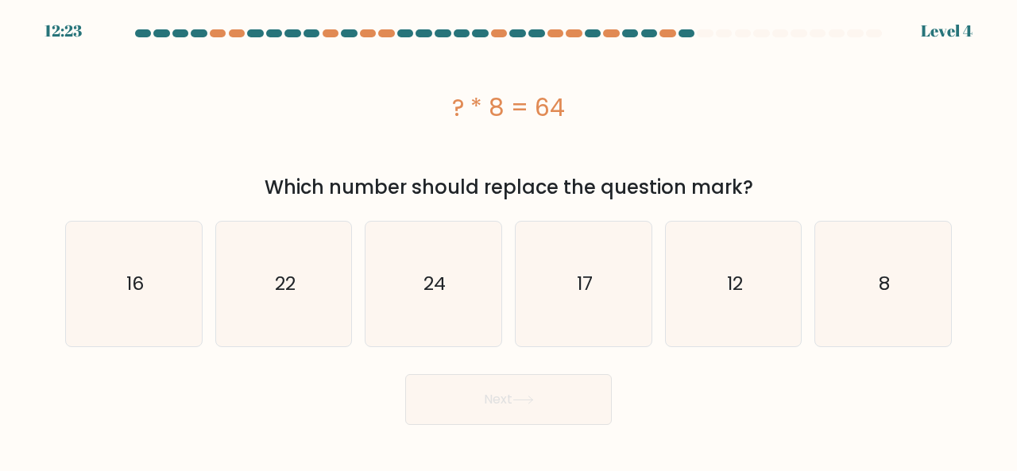
click at [663, 136] on div "? * 8 = 64" at bounding box center [508, 107] width 886 height 127
click at [944, 294] on icon "8" at bounding box center [882, 284] width 125 height 125
click at [509, 240] on input "f. 8" at bounding box center [508, 238] width 1 height 4
radio input "true"
click at [577, 394] on button "Next" at bounding box center [508, 399] width 207 height 51
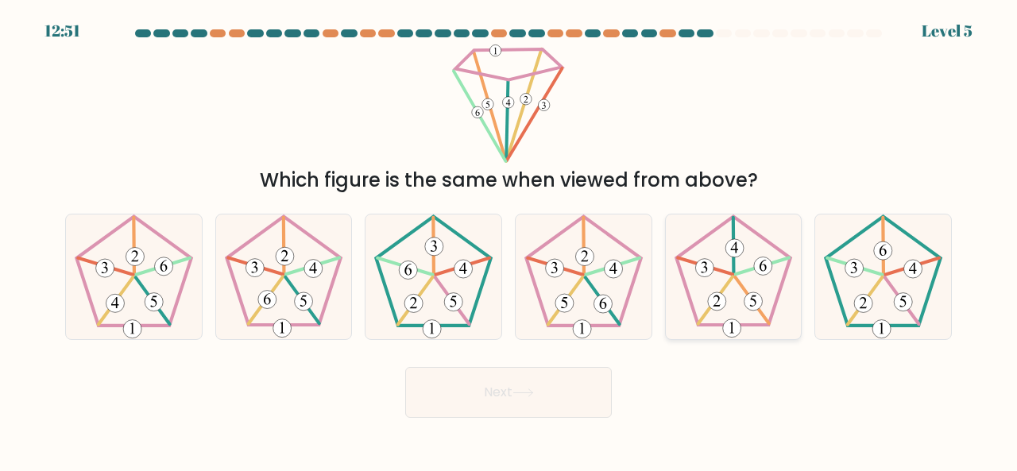
click at [716, 284] on icon at bounding box center [733, 276] width 125 height 125
click at [509, 240] on input "e." at bounding box center [508, 238] width 1 height 4
radio input "true"
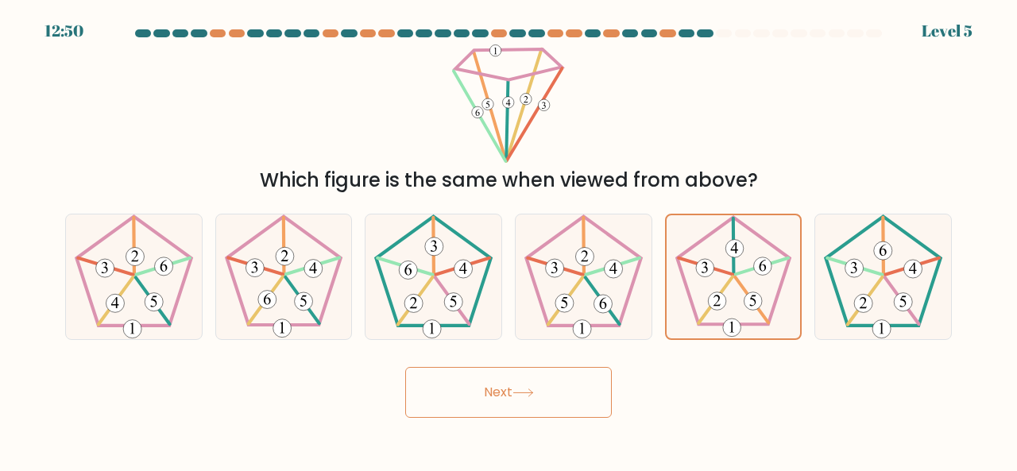
click at [576, 402] on button "Next" at bounding box center [508, 392] width 207 height 51
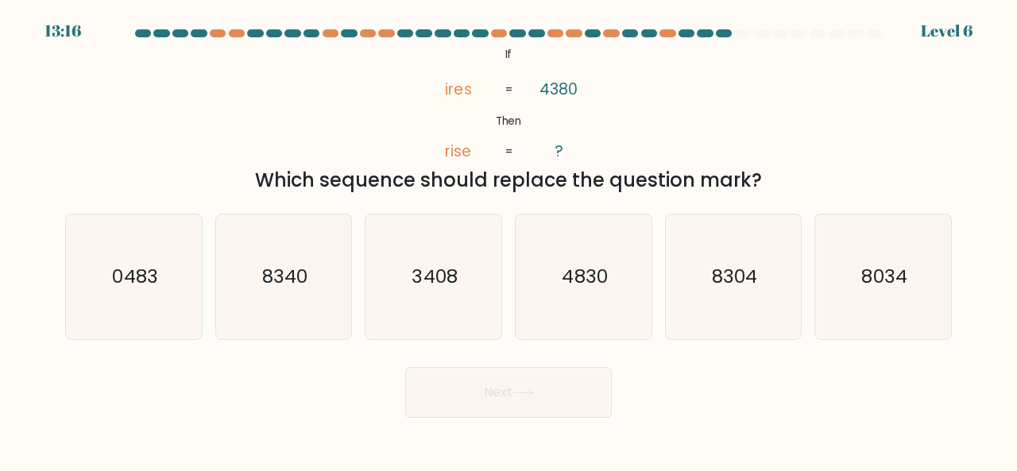
drag, startPoint x: 739, startPoint y: 307, endPoint x: 662, endPoint y: 317, distance: 77.6
click at [735, 307] on icon "8304" at bounding box center [733, 276] width 125 height 125
click at [509, 240] on input "e. 8304" at bounding box center [508, 238] width 1 height 4
radio input "true"
click at [561, 394] on button "Next" at bounding box center [508, 392] width 207 height 51
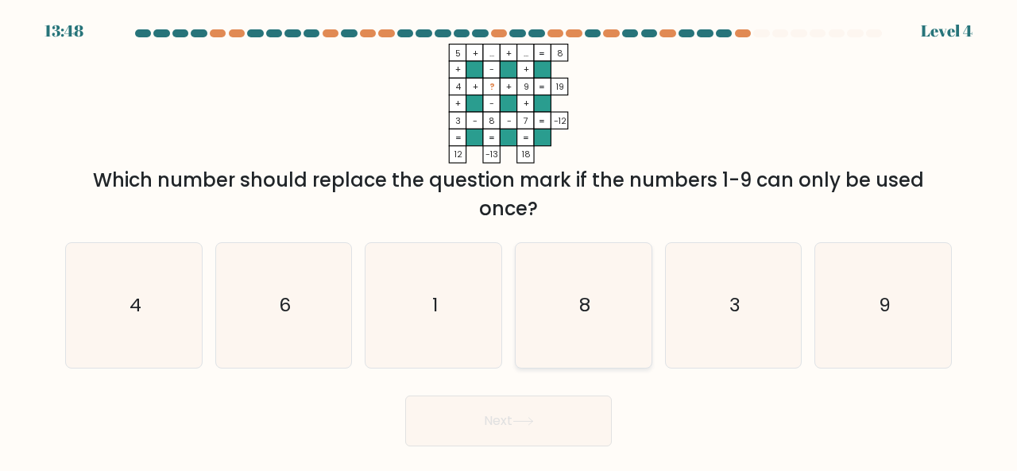
click at [567, 326] on icon "8" at bounding box center [583, 305] width 125 height 125
click at [509, 240] on input "d. 8" at bounding box center [508, 238] width 1 height 4
radio input "true"
click at [558, 438] on button "Next" at bounding box center [508, 421] width 207 height 51
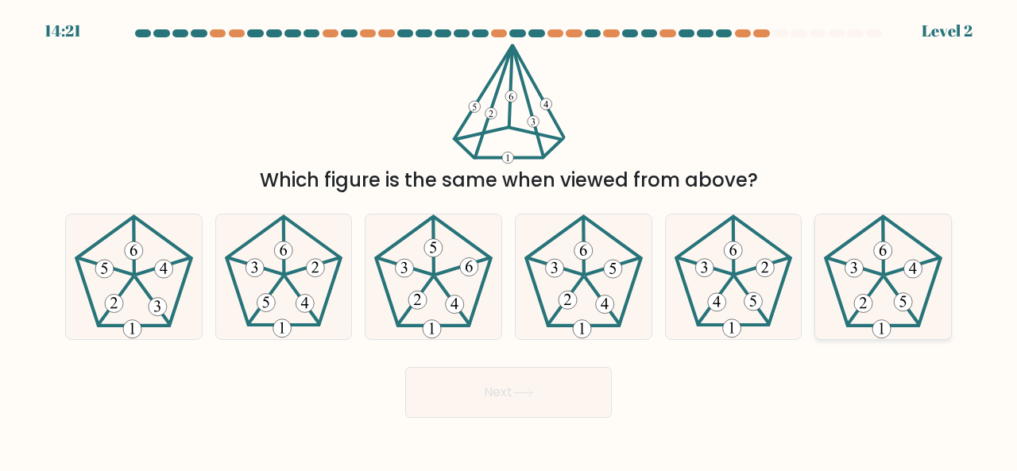
click at [906, 302] on 153 at bounding box center [903, 301] width 18 height 18
click at [509, 240] on input "f." at bounding box center [508, 238] width 1 height 4
radio input "true"
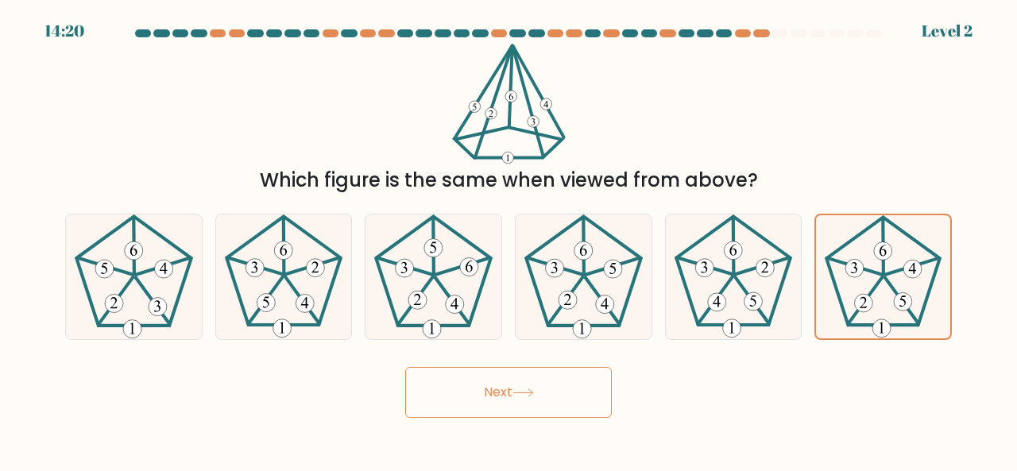
click at [599, 396] on button "Next" at bounding box center [508, 392] width 207 height 51
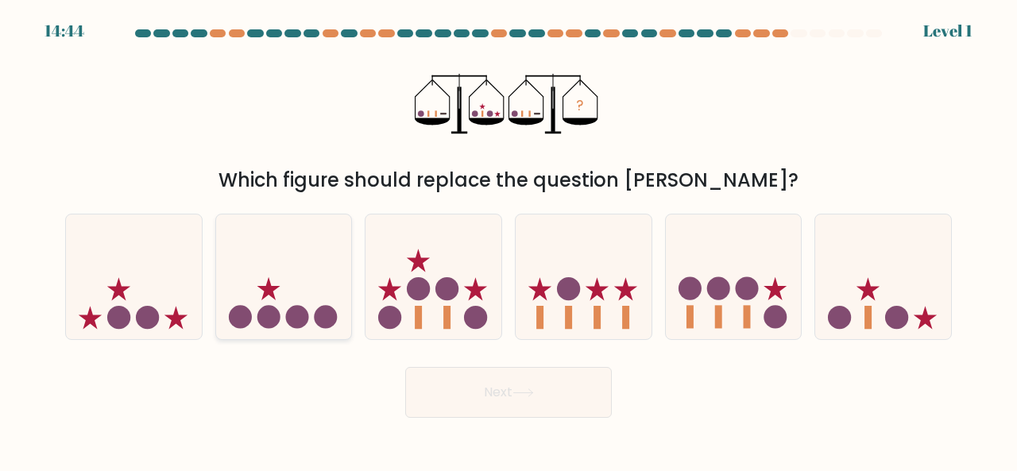
click at [311, 291] on icon at bounding box center [284, 276] width 136 height 112
click at [508, 240] on input "b." at bounding box center [508, 238] width 1 height 4
radio input "true"
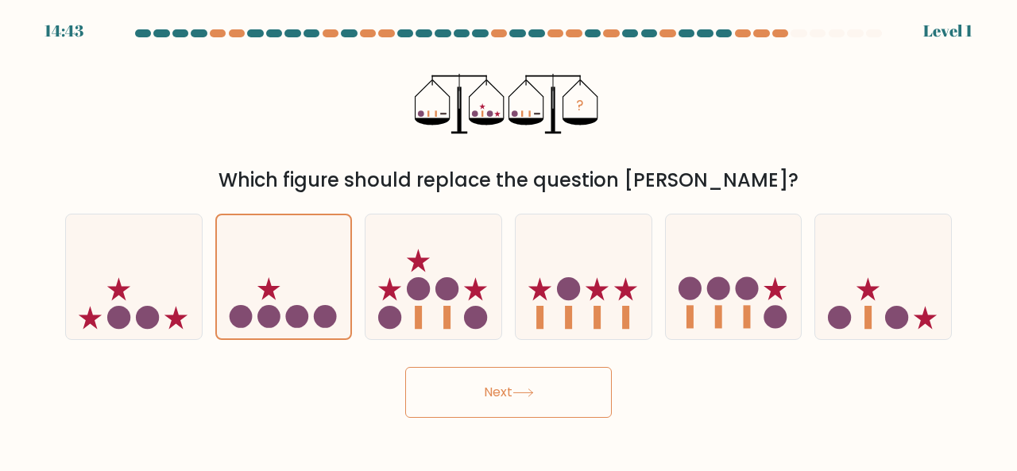
click at [612, 406] on div "Next" at bounding box center [508, 388] width 905 height 59
click at [575, 401] on button "Next" at bounding box center [508, 392] width 207 height 51
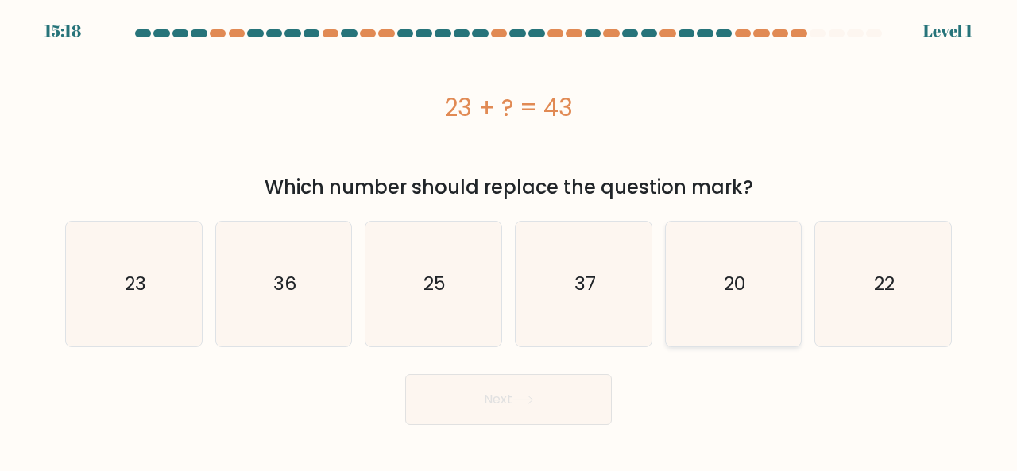
click at [727, 307] on icon "20" at bounding box center [733, 284] width 125 height 125
click at [509, 240] on input "e. 20" at bounding box center [508, 238] width 1 height 4
radio input "true"
click at [571, 400] on button "Next" at bounding box center [508, 399] width 207 height 51
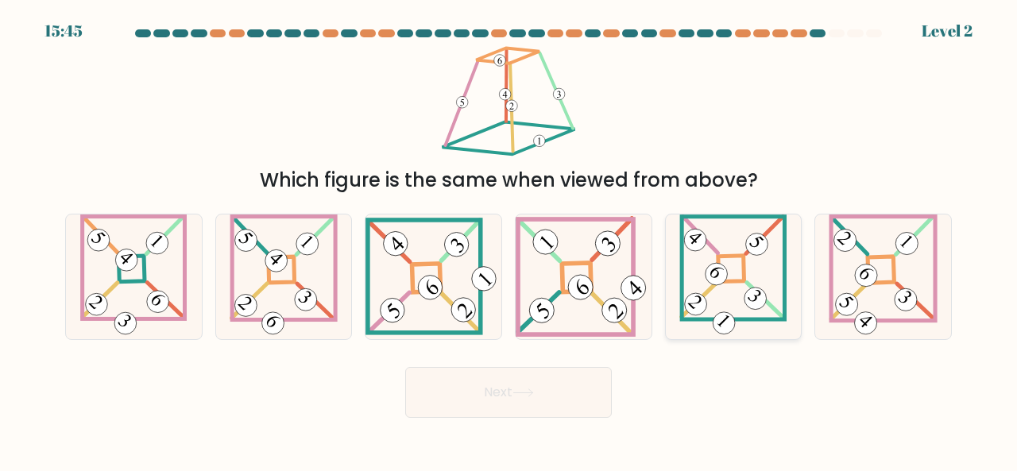
click at [770, 271] on icon at bounding box center [732, 276] width 107 height 125
click at [509, 240] on input "e." at bounding box center [508, 238] width 1 height 4
radio input "true"
click at [578, 390] on button "Next" at bounding box center [508, 392] width 207 height 51
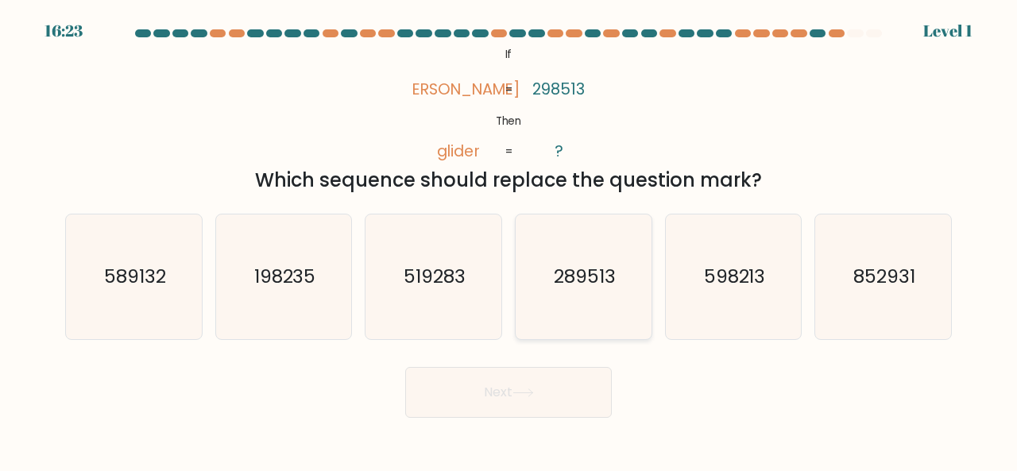
click at [567, 285] on text "289513" at bounding box center [585, 276] width 62 height 26
click at [509, 240] on input "d. 289513" at bounding box center [508, 238] width 1 height 4
radio input "true"
drag, startPoint x: 530, startPoint y: 385, endPoint x: 532, endPoint y: 374, distance: 11.4
click at [532, 374] on button "Next" at bounding box center [508, 392] width 207 height 51
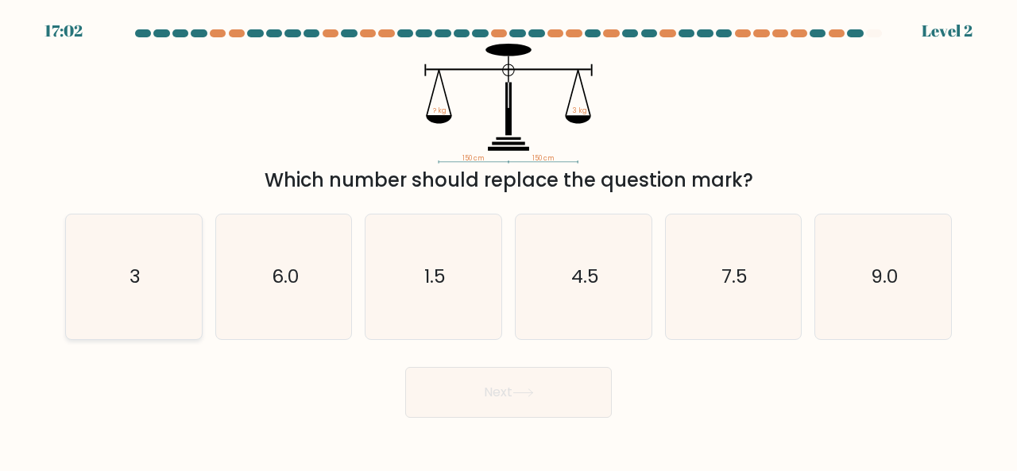
click at [152, 280] on icon "3" at bounding box center [133, 276] width 125 height 125
click at [508, 240] on input "a. 3" at bounding box center [508, 238] width 1 height 4
radio input "true"
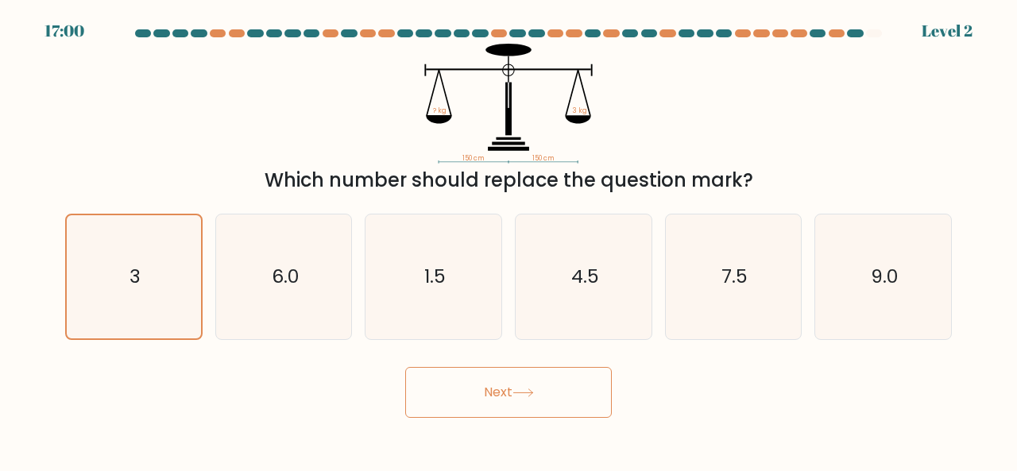
click at [480, 395] on button "Next" at bounding box center [508, 392] width 207 height 51
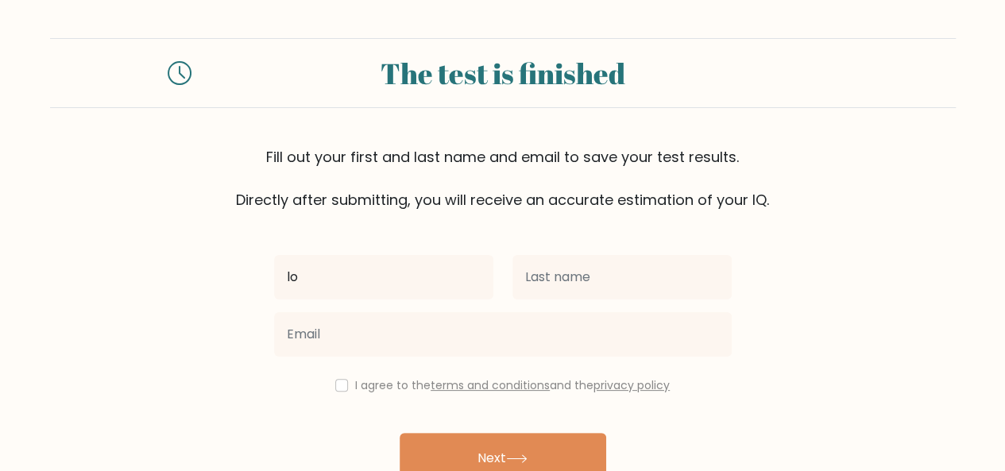
type input "l"
type input "Lovely"
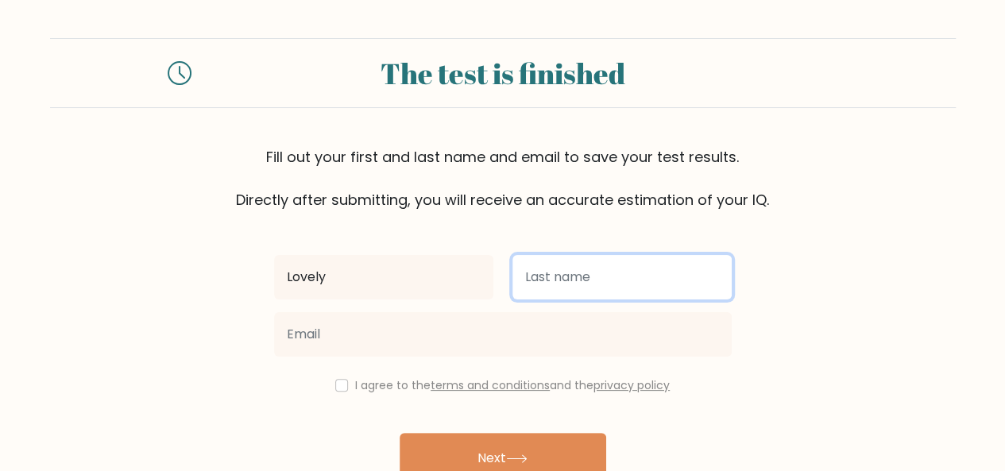
click at [580, 291] on input "text" at bounding box center [621, 277] width 219 height 44
type input "Constantino"
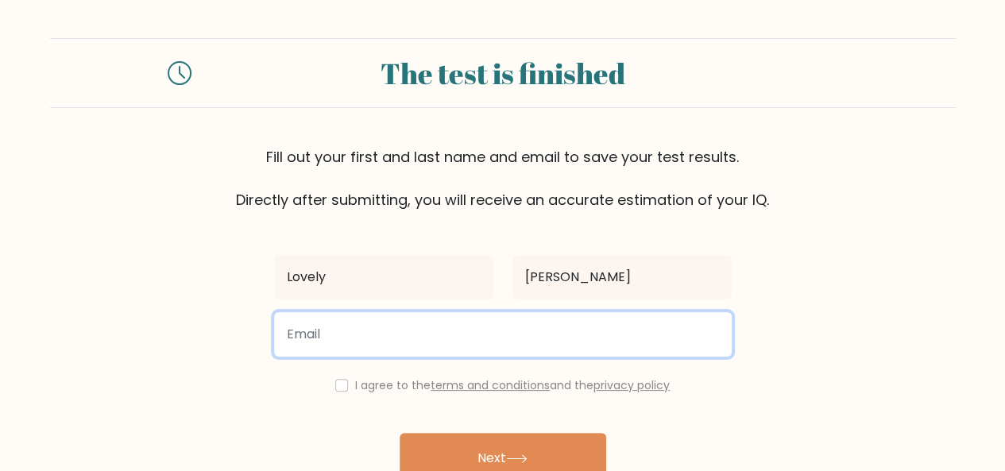
click at [537, 334] on input "email" at bounding box center [502, 334] width 457 height 44
type input "love.consi13@gmail.com"
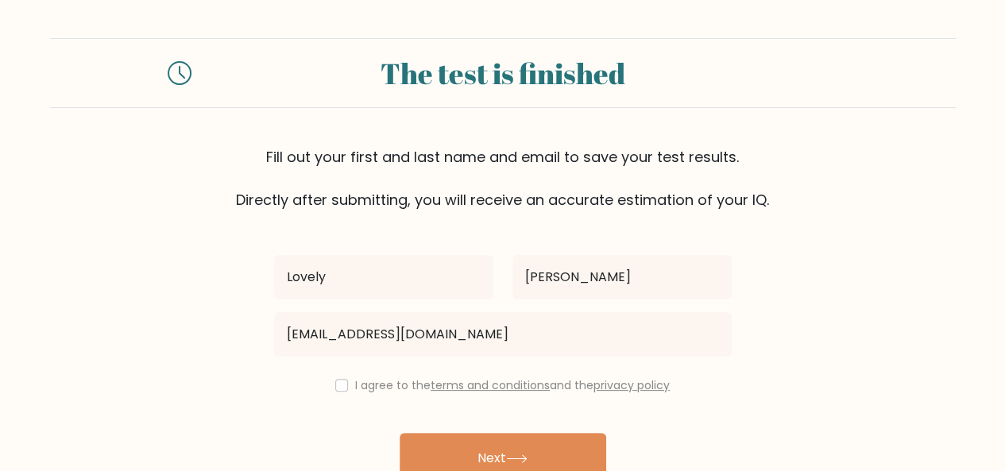
click at [346, 384] on div "I agree to the terms and conditions and the privacy policy" at bounding box center [502, 385] width 477 height 19
click at [341, 384] on input "checkbox" at bounding box center [341, 385] width 13 height 13
checkbox input "true"
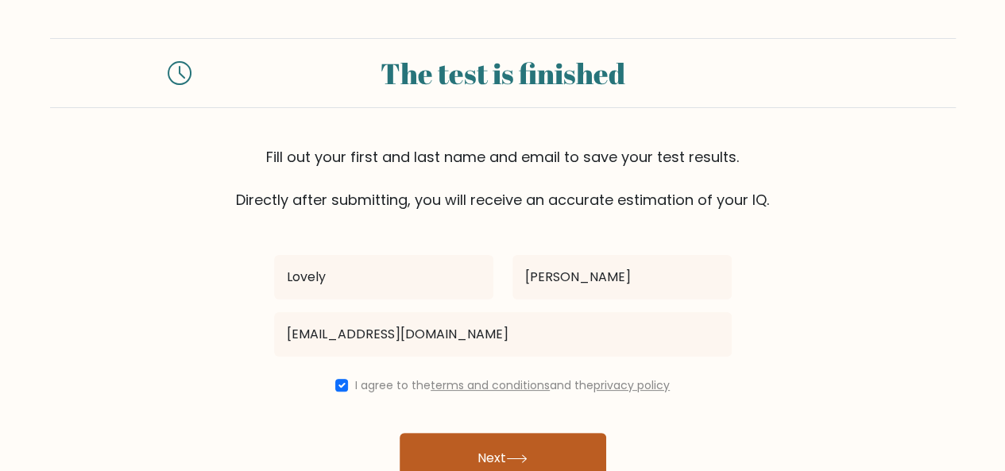
click at [474, 450] on button "Next" at bounding box center [503, 458] width 207 height 51
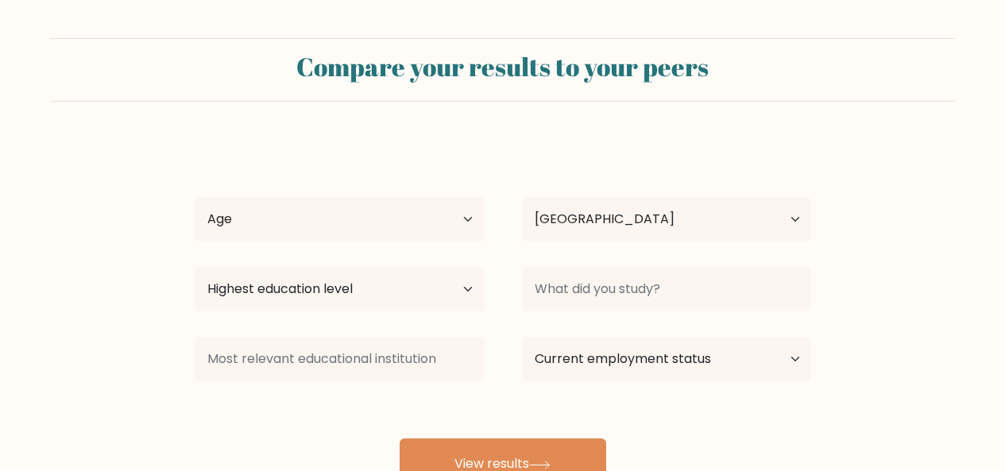
select select "PH"
click at [427, 222] on select "Age Under [DEMOGRAPHIC_DATA] [DEMOGRAPHIC_DATA] [DEMOGRAPHIC_DATA] [DEMOGRAPHIC…" at bounding box center [339, 219] width 289 height 44
select select "35_44"
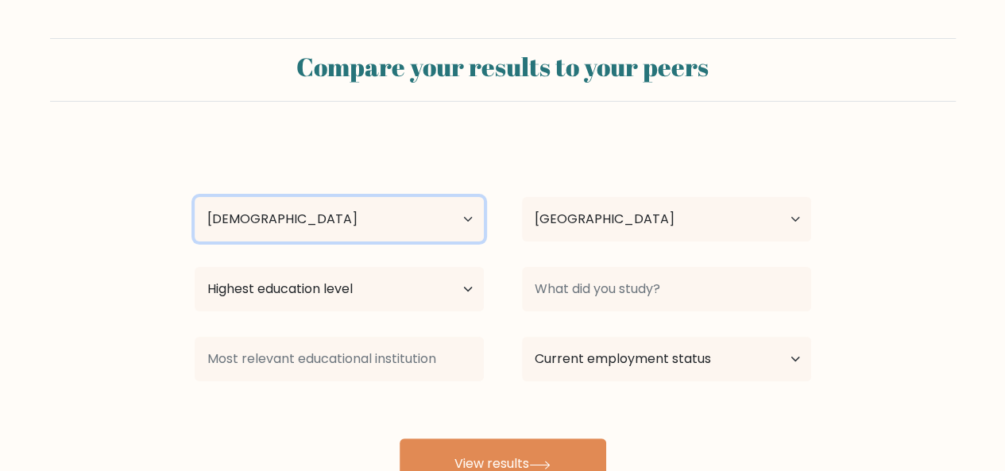
click at [195, 197] on select "Age Under [DEMOGRAPHIC_DATA] [DEMOGRAPHIC_DATA] [DEMOGRAPHIC_DATA] [DEMOGRAPHIC…" at bounding box center [339, 219] width 289 height 44
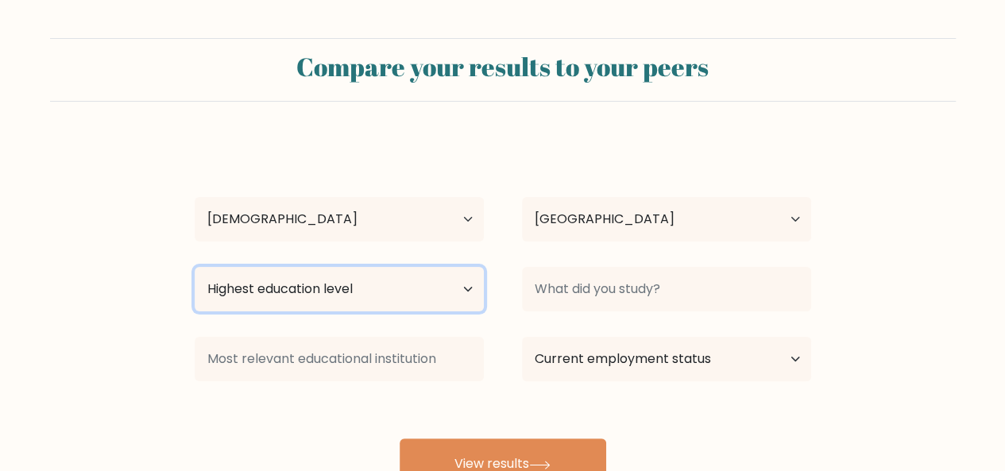
click at [438, 299] on select "Highest education level No schooling Primary Lower Secondary Upper Secondary Oc…" at bounding box center [339, 289] width 289 height 44
select select "bachelors_degree"
click at [195, 267] on select "Highest education level No schooling Primary Lower Secondary Upper Secondary Oc…" at bounding box center [339, 289] width 289 height 44
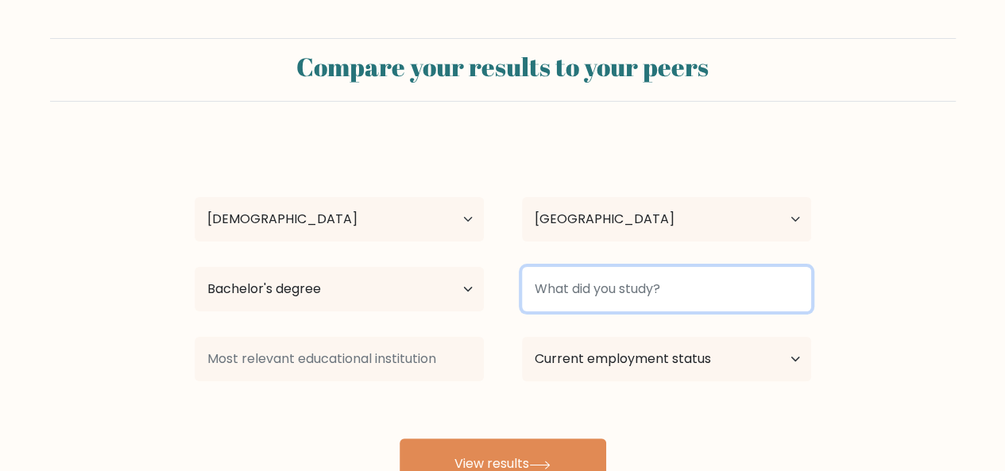
click at [574, 290] on input at bounding box center [666, 289] width 289 height 44
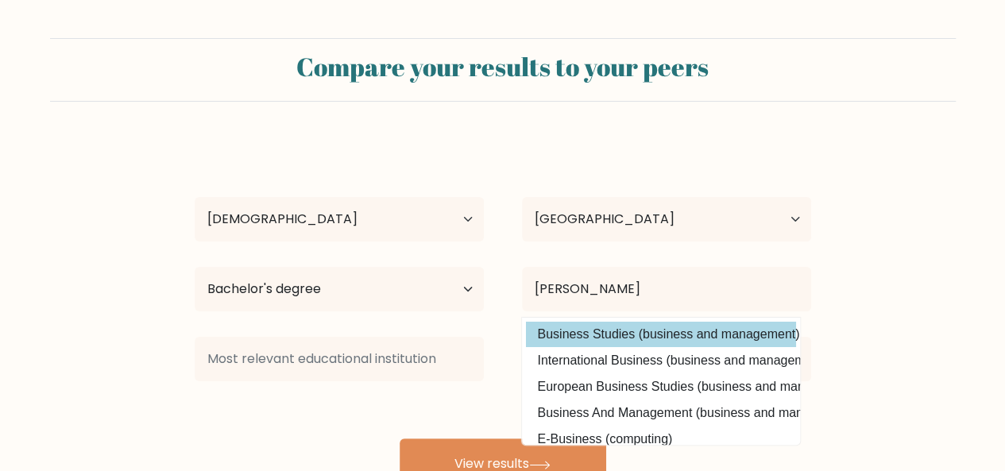
click at [608, 342] on option "Business Studies (business and management)" at bounding box center [661, 334] width 270 height 25
type input "Business Studies"
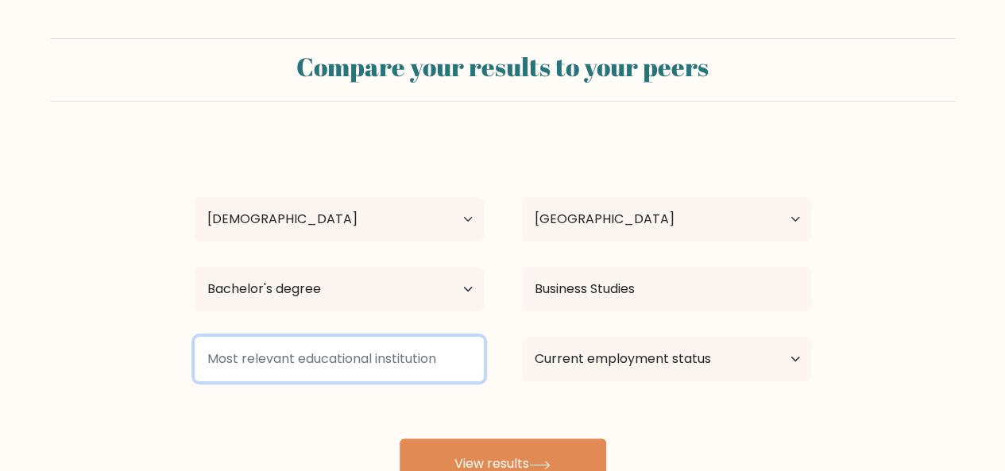
click at [334, 364] on input at bounding box center [339, 359] width 289 height 44
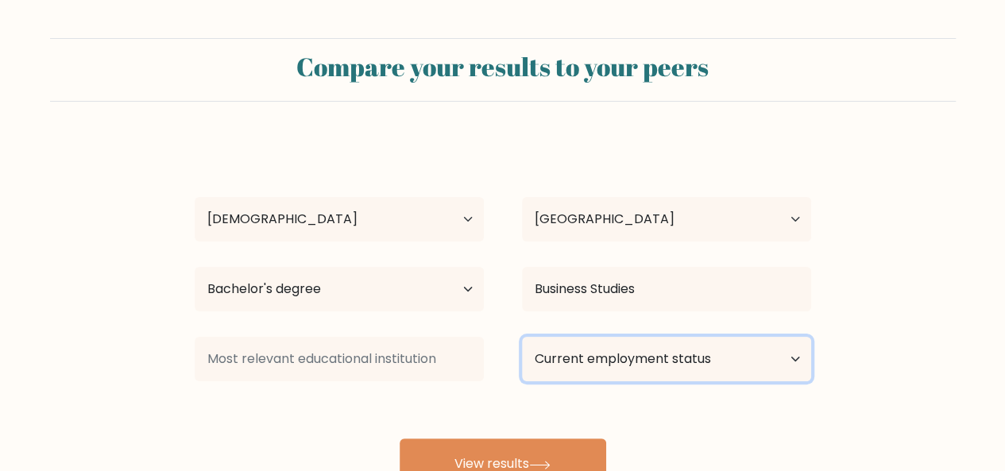
click at [632, 358] on select "Current employment status Employed Student Retired Other / prefer not to answer" at bounding box center [666, 359] width 289 height 44
select select "other"
click at [522, 337] on select "Current employment status Employed Student Retired Other / prefer not to answer" at bounding box center [666, 359] width 289 height 44
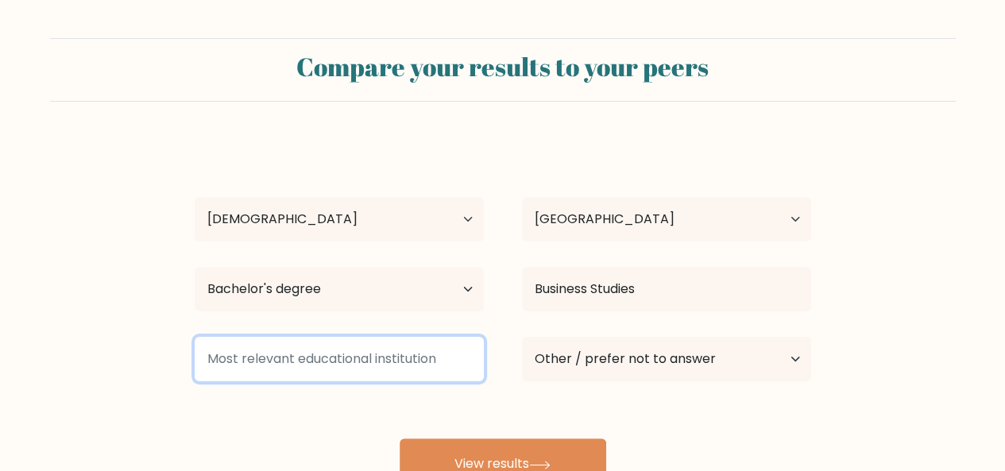
click at [448, 365] on input at bounding box center [339, 359] width 289 height 44
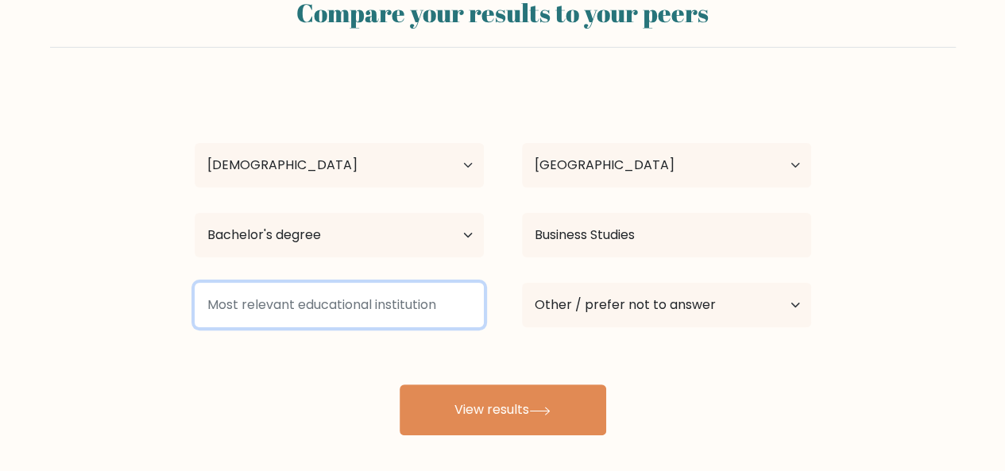
scroll to position [79, 0]
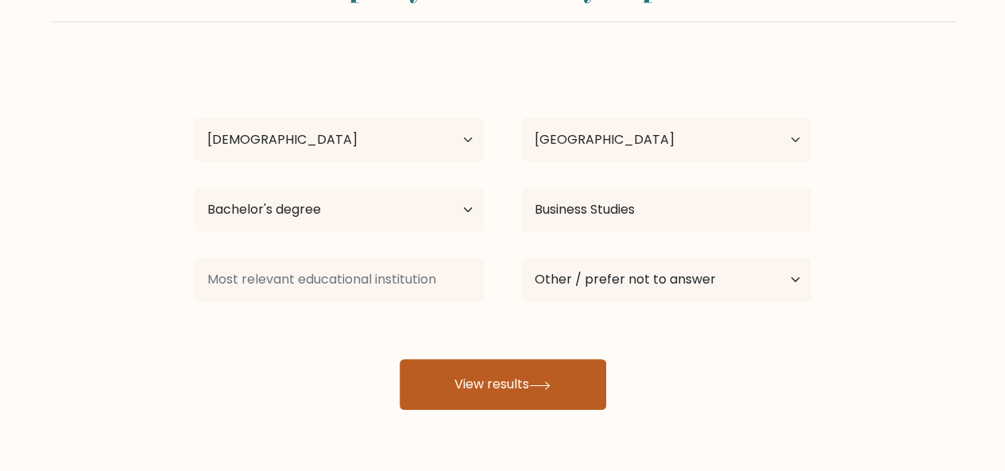
click at [558, 392] on button "View results" at bounding box center [503, 384] width 207 height 51
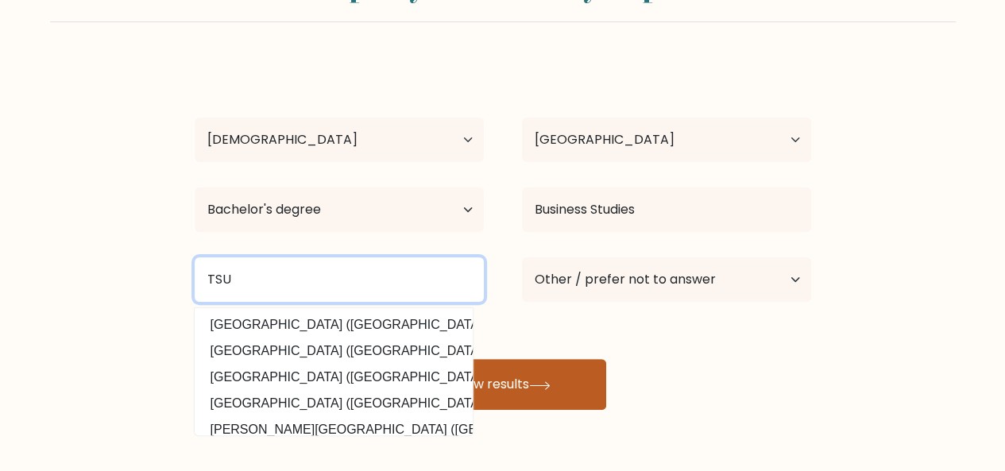
type input "TSU"
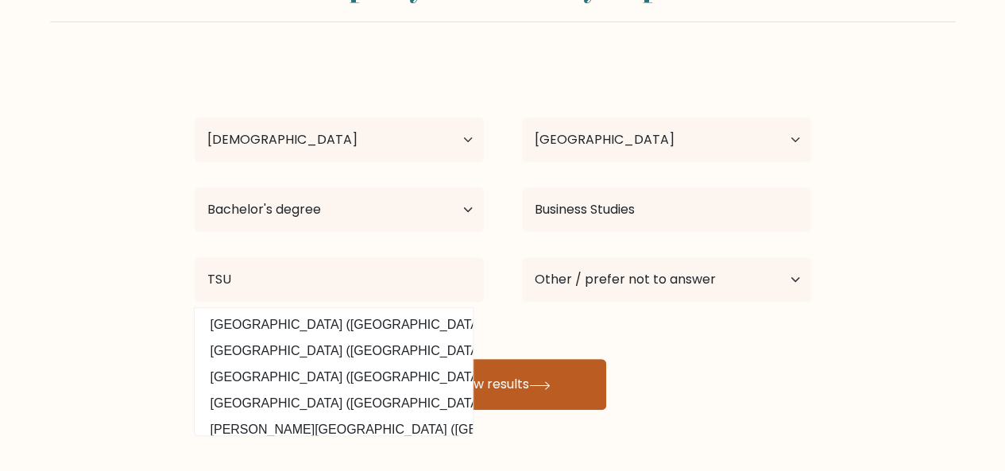
click at [573, 390] on button "View results" at bounding box center [503, 384] width 207 height 51
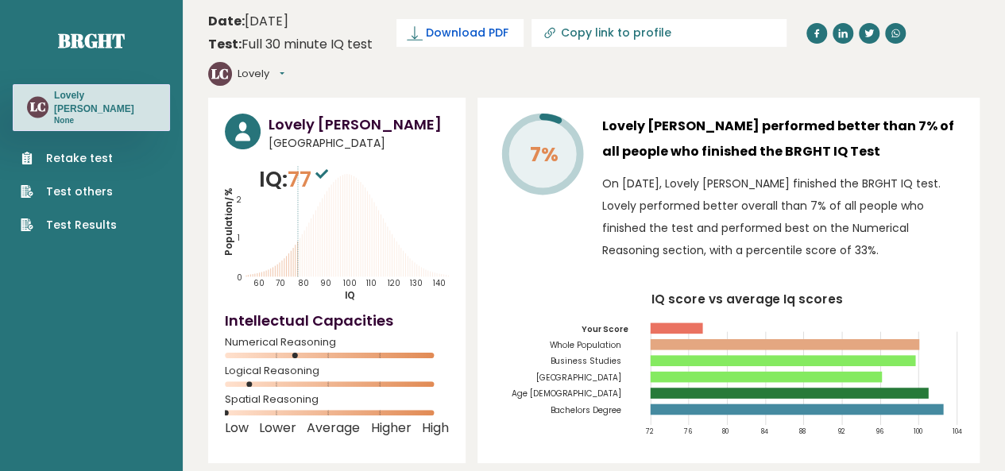
click at [467, 20] on link "Download PDF" at bounding box center [459, 33] width 127 height 28
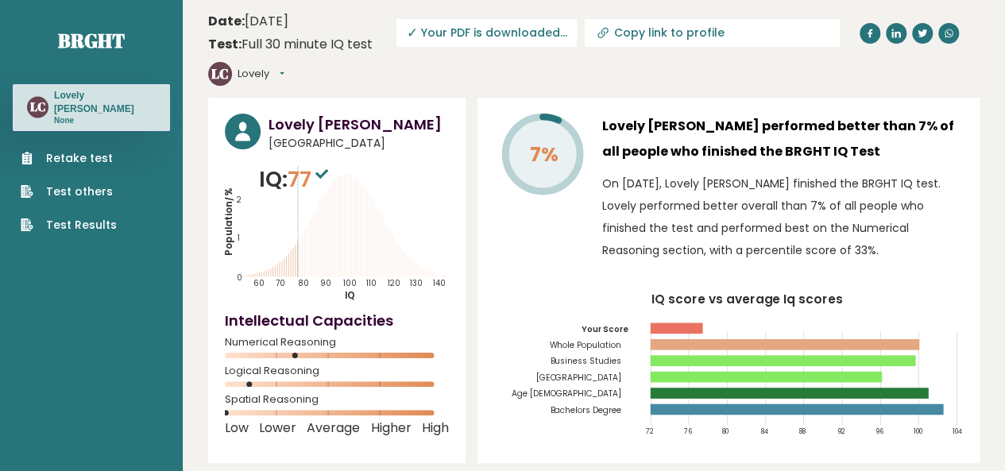
scroll to position [411, 0]
